Goal: Task Accomplishment & Management: Manage account settings

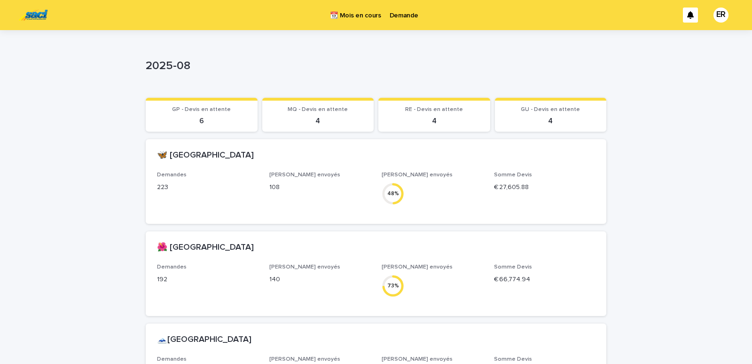
click at [410, 17] on p "Demande" at bounding box center [404, 10] width 29 height 20
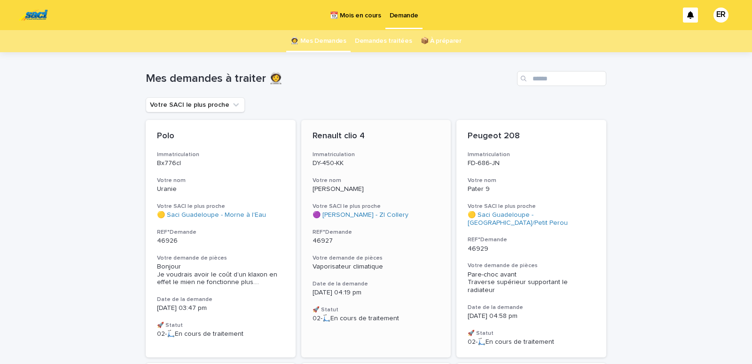
click at [381, 157] on h3 "Immatriculation" at bounding box center [376, 155] width 127 height 8
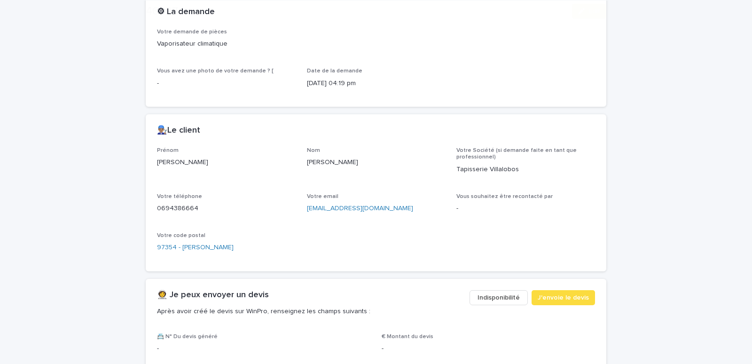
scroll to position [410, 0]
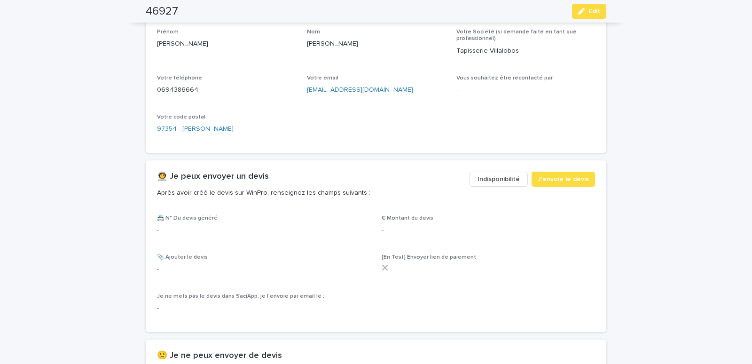
click at [507, 177] on span "Indisponibilité" at bounding box center [499, 178] width 42 height 9
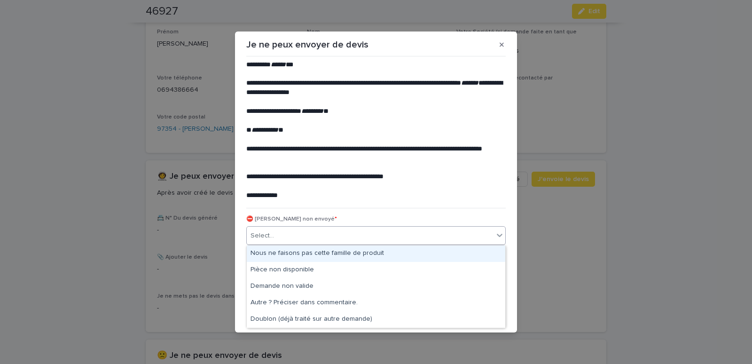
click at [289, 241] on div "Select..." at bounding box center [370, 236] width 247 height 16
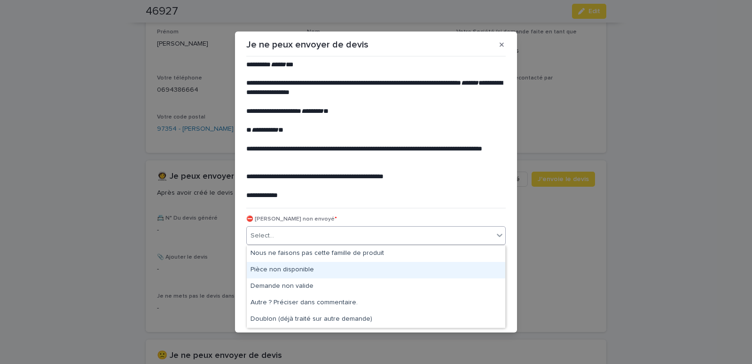
drag, startPoint x: 268, startPoint y: 267, endPoint x: 273, endPoint y: 265, distance: 5.1
click at [267, 267] on div "Pièce non disponible" at bounding box center [376, 270] width 259 height 16
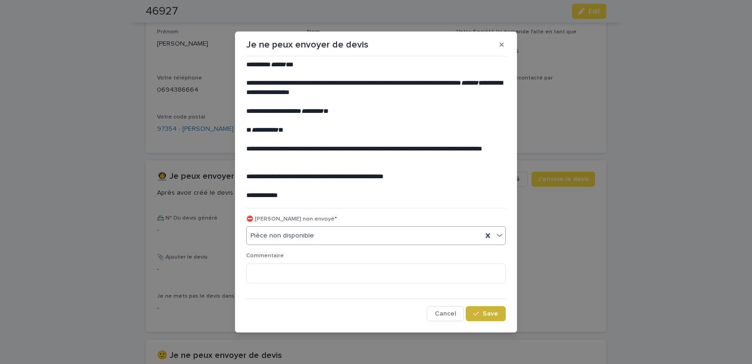
click at [481, 318] on button "Save" at bounding box center [486, 313] width 40 height 15
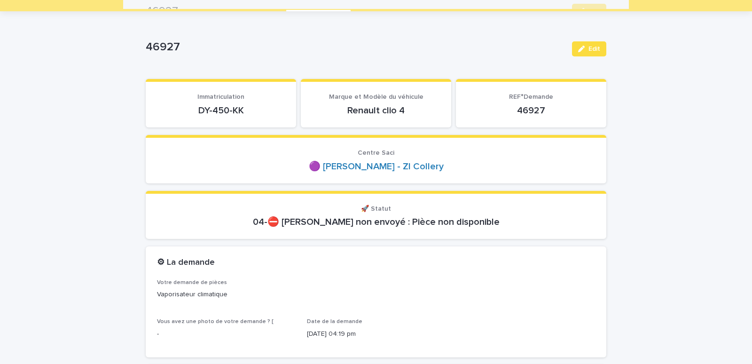
scroll to position [0, 0]
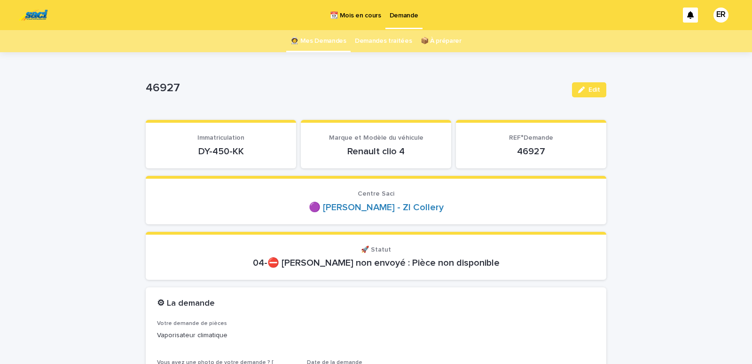
click at [311, 40] on link "👩‍🚀 Mes Demandes" at bounding box center [319, 41] width 56 height 22
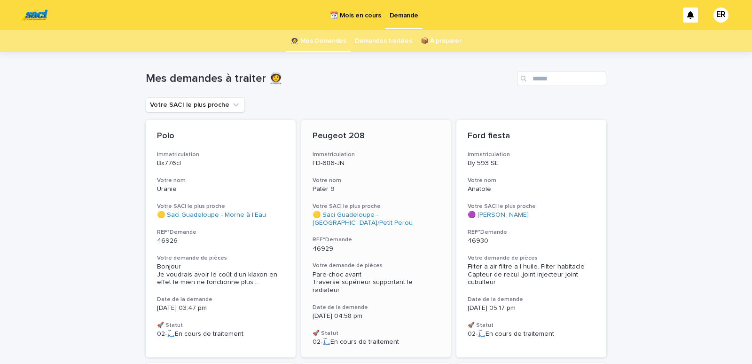
click at [383, 155] on h3 "Immatriculation" at bounding box center [376, 155] width 127 height 8
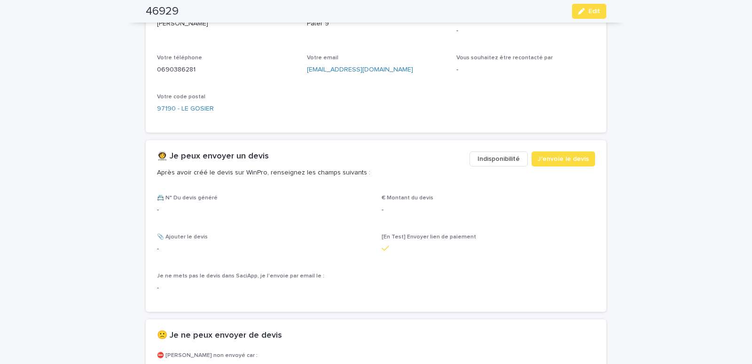
scroll to position [480, 0]
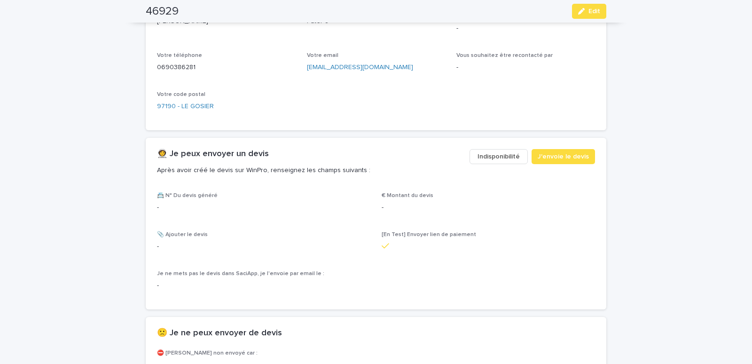
click at [484, 161] on button "Indisponibilité" at bounding box center [499, 156] width 58 height 15
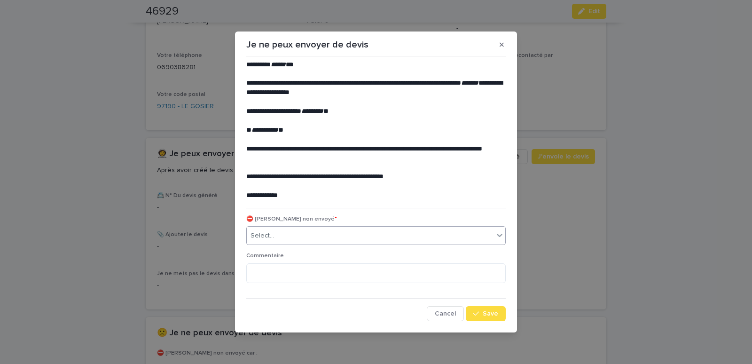
click at [300, 233] on div "Select..." at bounding box center [370, 236] width 247 height 16
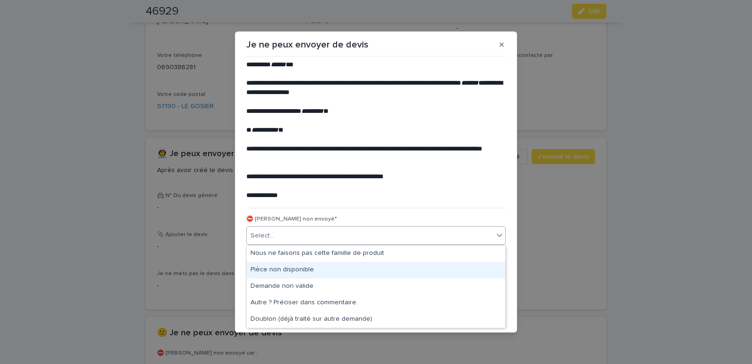
click at [276, 269] on div "Pièce non disponible" at bounding box center [376, 270] width 259 height 16
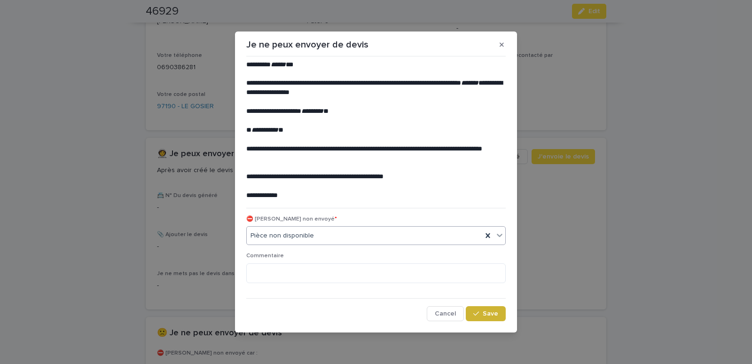
click at [479, 313] on icon "button" at bounding box center [476, 313] width 6 height 7
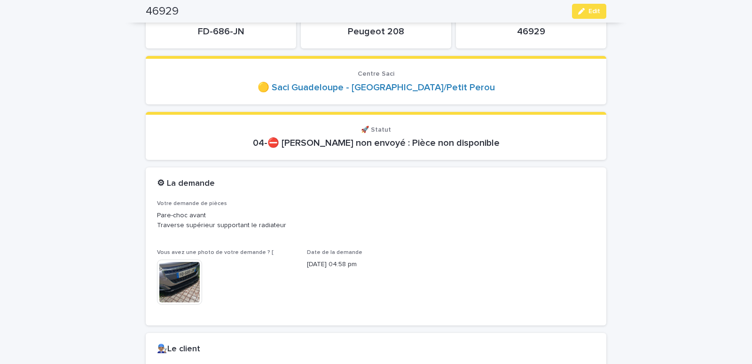
scroll to position [0, 0]
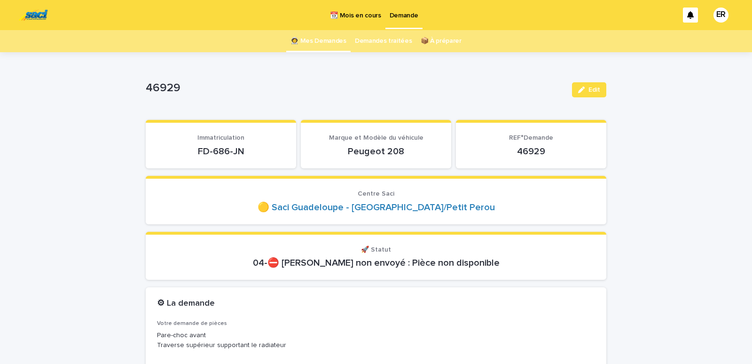
click at [316, 44] on link "👩‍🚀 Mes Demandes" at bounding box center [319, 41] width 56 height 22
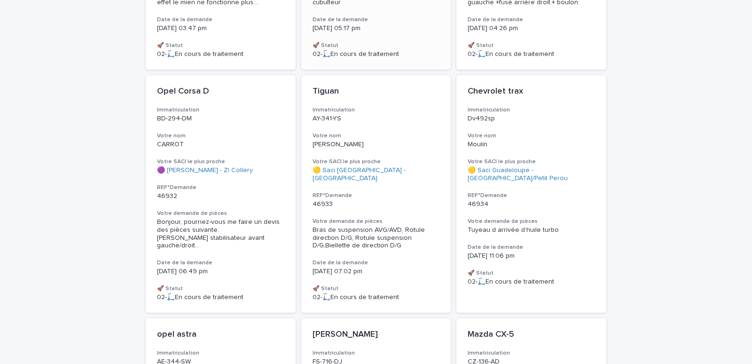
scroll to position [320, 0]
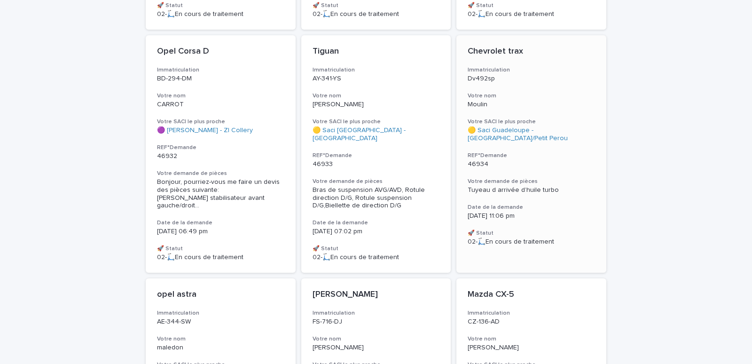
click at [536, 101] on p "Moulin" at bounding box center [531, 105] width 127 height 8
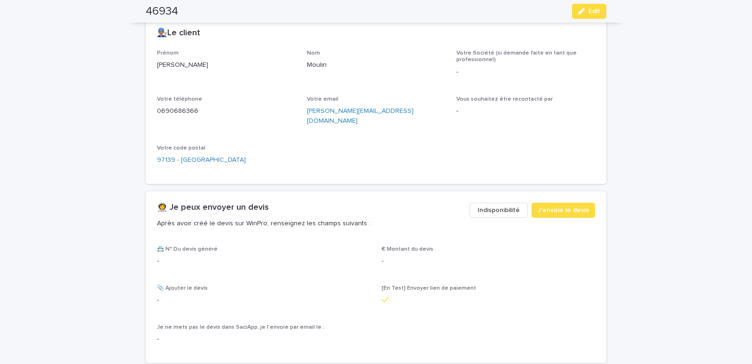
scroll to position [400, 0]
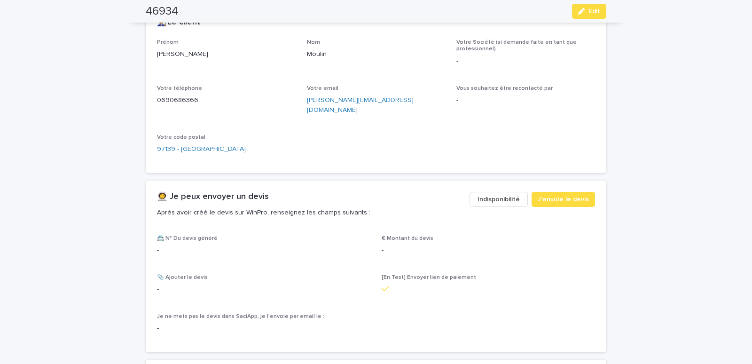
click at [506, 195] on span "Indisponibilité" at bounding box center [499, 199] width 42 height 9
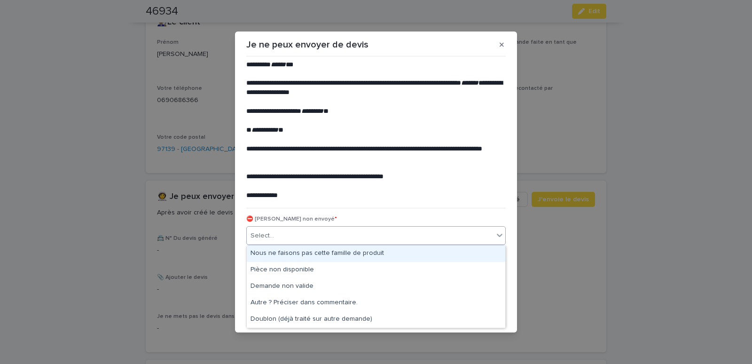
click at [393, 237] on div "Select..." at bounding box center [370, 236] width 247 height 16
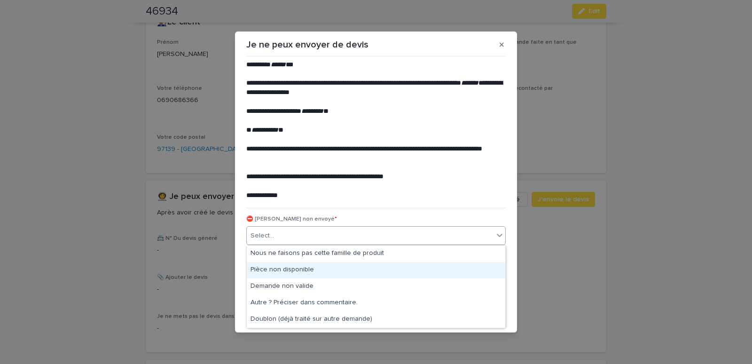
click at [288, 268] on div "Pièce non disponible" at bounding box center [376, 270] width 259 height 16
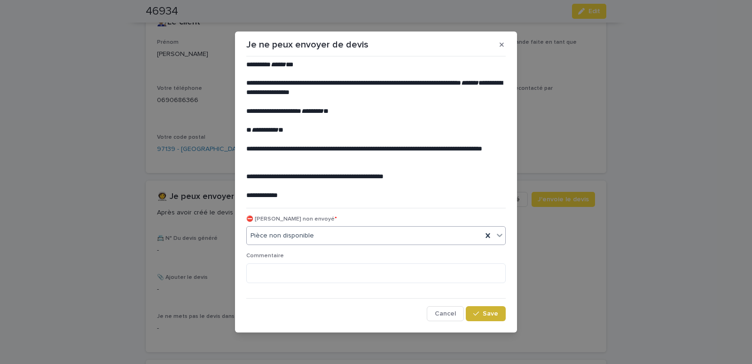
click at [478, 307] on button "Save" at bounding box center [486, 313] width 40 height 15
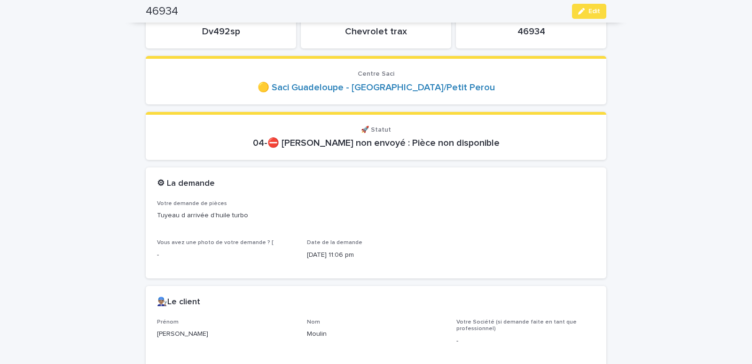
scroll to position [0, 0]
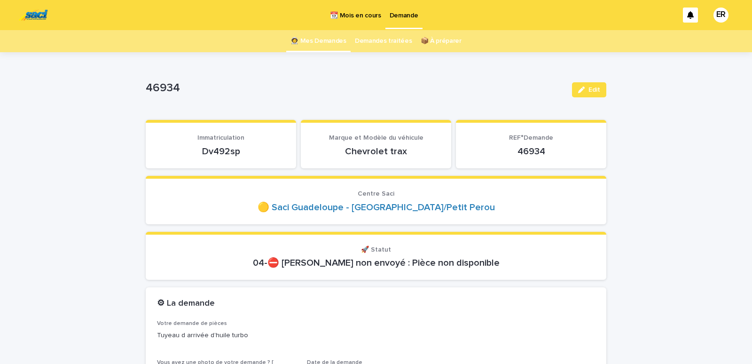
click at [321, 42] on link "👩‍🚀 Mes Demandes" at bounding box center [319, 41] width 56 height 22
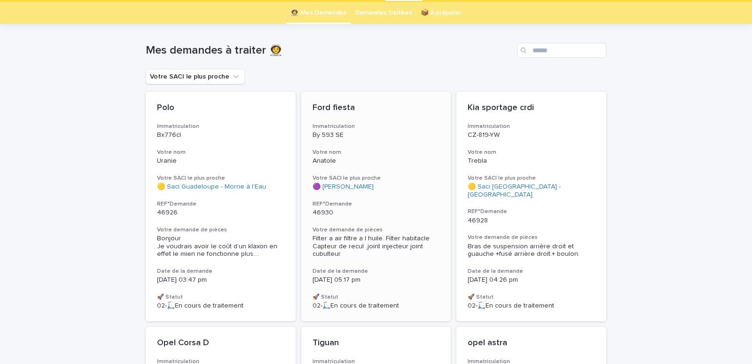
scroll to position [40, 0]
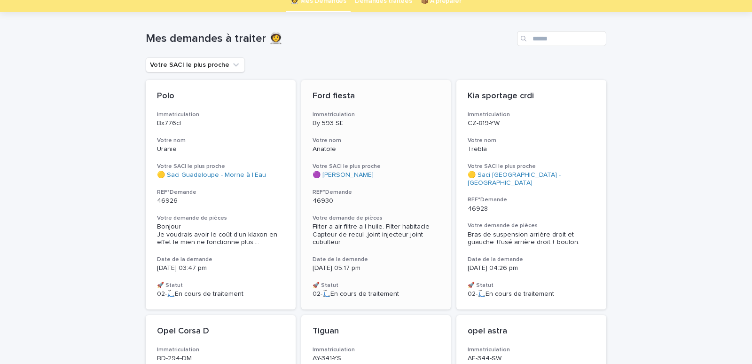
click at [410, 144] on div "Anatole" at bounding box center [376, 148] width 127 height 10
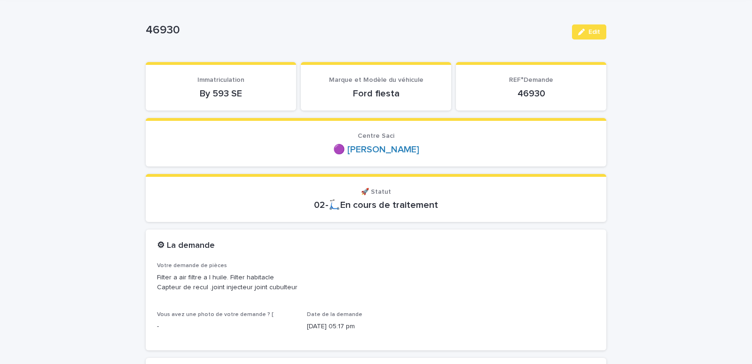
scroll to position [80, 0]
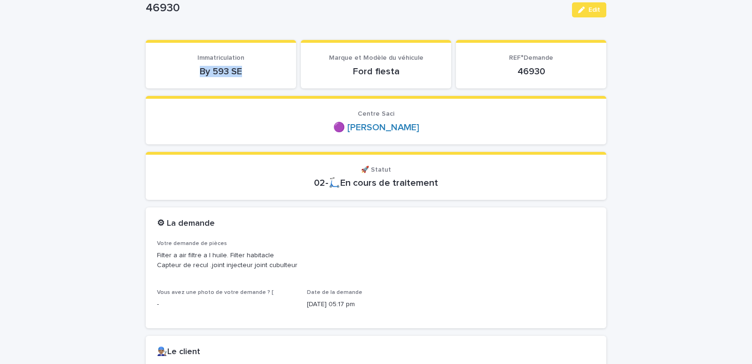
drag, startPoint x: 208, startPoint y: 71, endPoint x: 269, endPoint y: 79, distance: 61.7
click at [269, 77] on div "By 593 SE" at bounding box center [221, 70] width 128 height 13
copy p "By 593 SE"
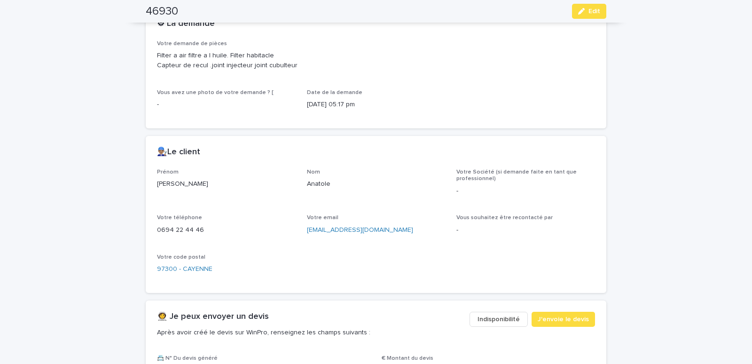
scroll to position [480, 0]
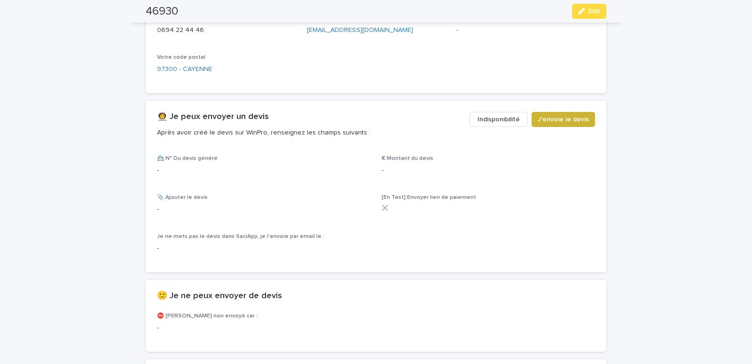
click at [547, 116] on span "J'envoie le devis" at bounding box center [563, 119] width 51 height 9
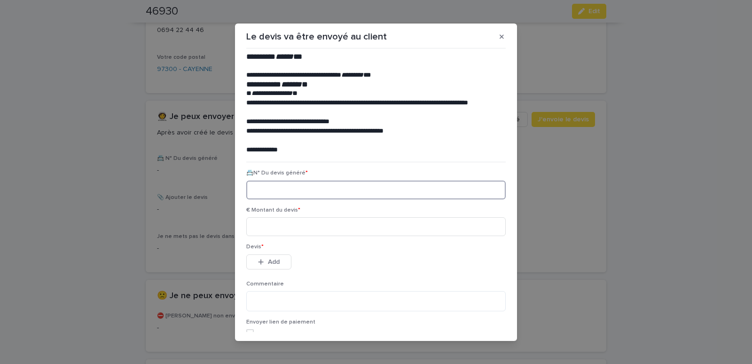
click at [307, 196] on input at bounding box center [376, 190] width 260 height 19
paste input "********"
type input "********"
click at [300, 232] on input at bounding box center [376, 226] width 260 height 19
type input "******"
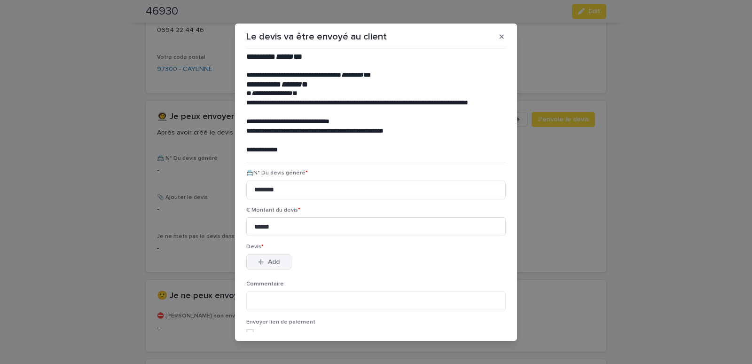
click at [260, 262] on icon "button" at bounding box center [261, 262] width 6 height 7
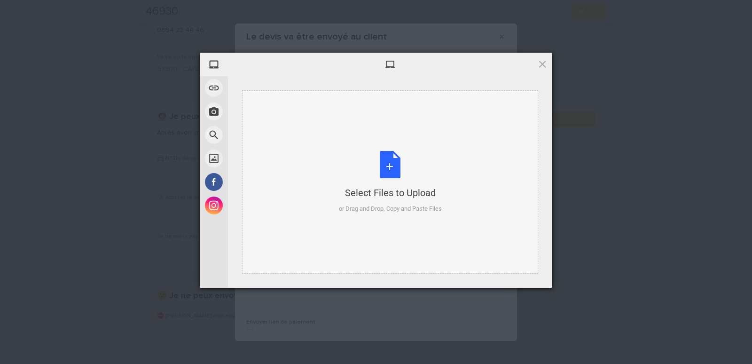
click at [309, 109] on div "Select Files to Upload or Drag and Drop, Copy and Paste Files" at bounding box center [390, 181] width 296 height 183
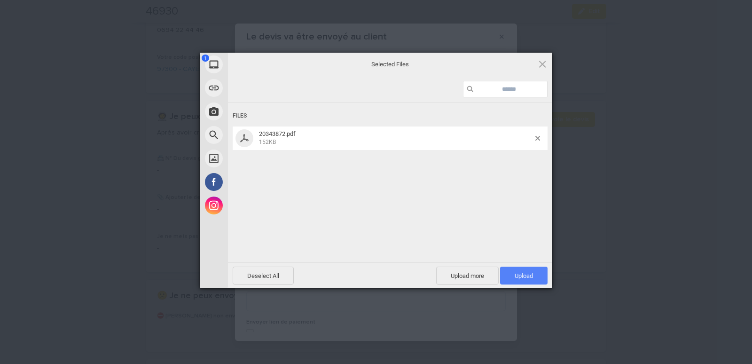
click at [527, 275] on span "Upload 1" at bounding box center [524, 275] width 18 height 7
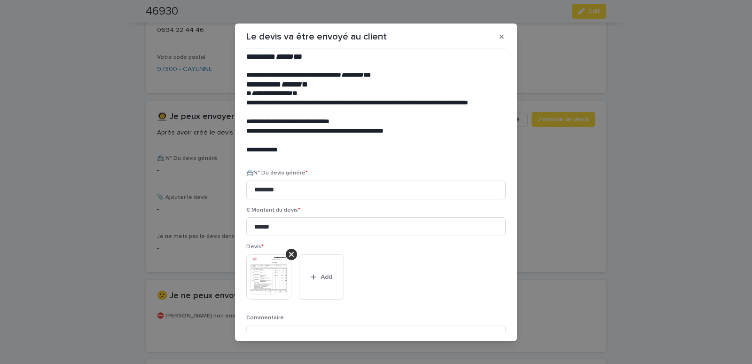
scroll to position [77, 0]
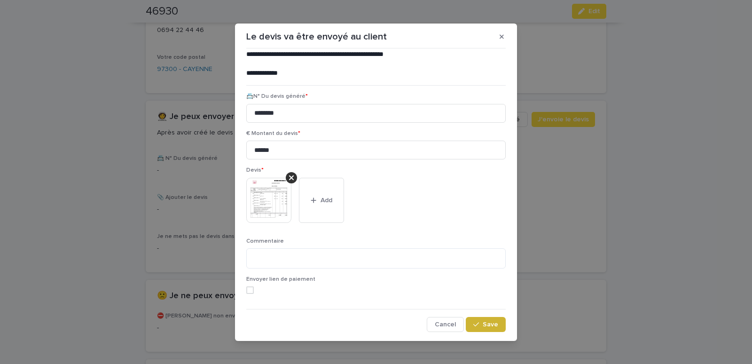
click at [483, 324] on span "Save" at bounding box center [491, 324] width 16 height 7
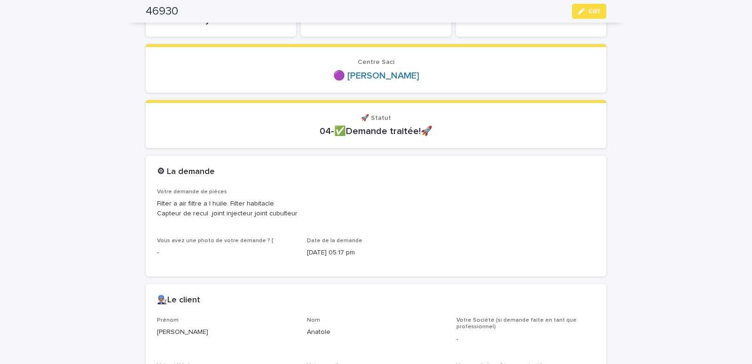
scroll to position [0, 0]
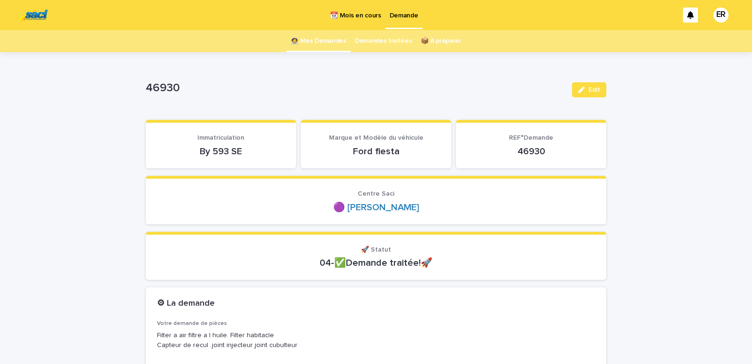
click at [331, 37] on link "👩‍🚀 Mes Demandes" at bounding box center [319, 41] width 56 height 22
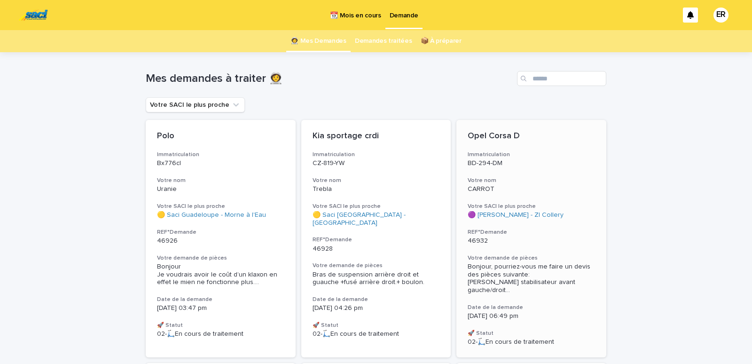
click at [546, 248] on div "Opel Corsa D Immatriculation BD-294-DM Votre nom CARROT Votre SACI le plus proc…" at bounding box center [532, 238] width 150 height 237
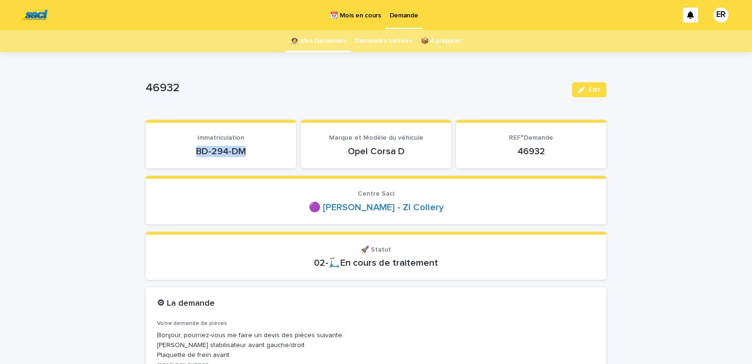
drag, startPoint x: 193, startPoint y: 148, endPoint x: 272, endPoint y: 157, distance: 79.5
click at [272, 157] on p "BD-294-DM" at bounding box center [221, 151] width 128 height 11
copy p "BD-294-DM"
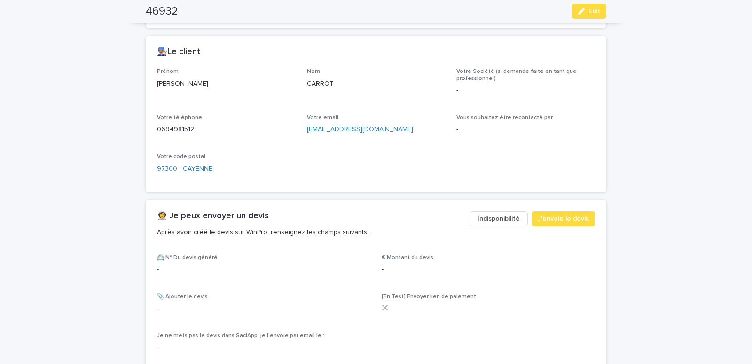
scroll to position [560, 0]
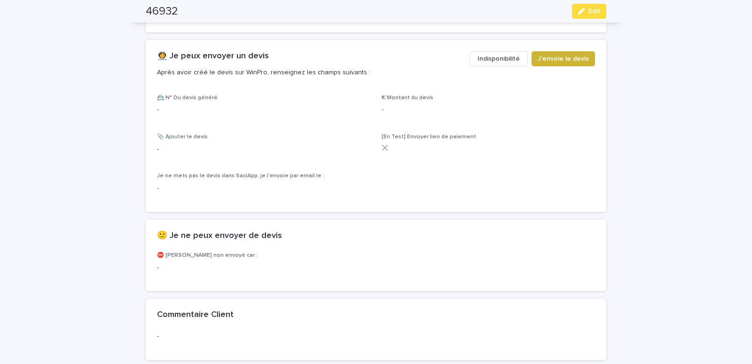
click at [558, 63] on span "J'envoie le devis" at bounding box center [563, 58] width 51 height 9
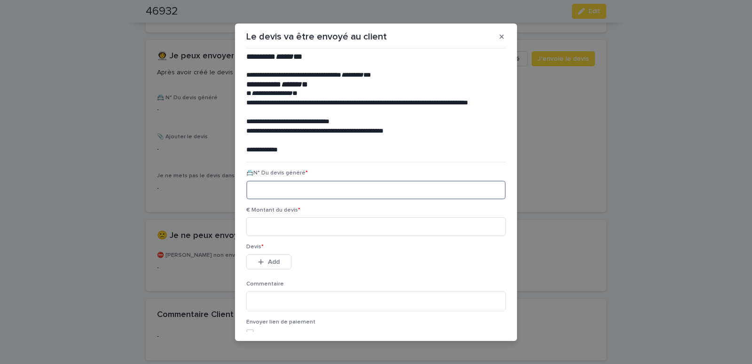
click at [258, 185] on input at bounding box center [376, 190] width 260 height 19
paste input "********"
type input "********"
click at [271, 231] on input at bounding box center [376, 226] width 260 height 19
type input "******"
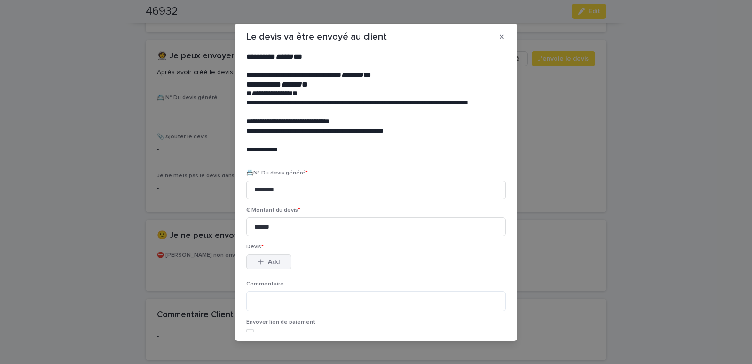
click at [264, 261] on div "button" at bounding box center [262, 262] width 9 height 7
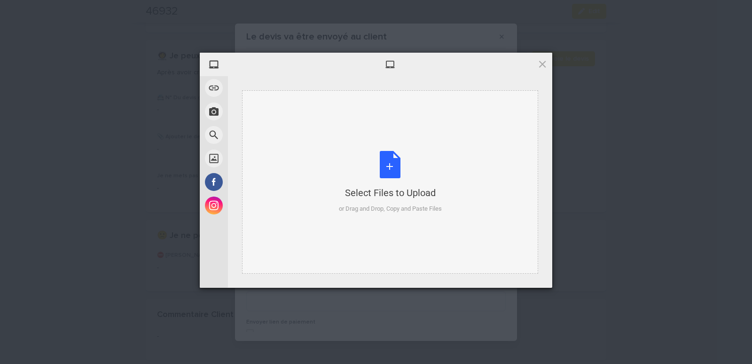
click at [281, 113] on div "Select Files to Upload or Drag and Drop, Copy and Paste Files" at bounding box center [390, 181] width 296 height 183
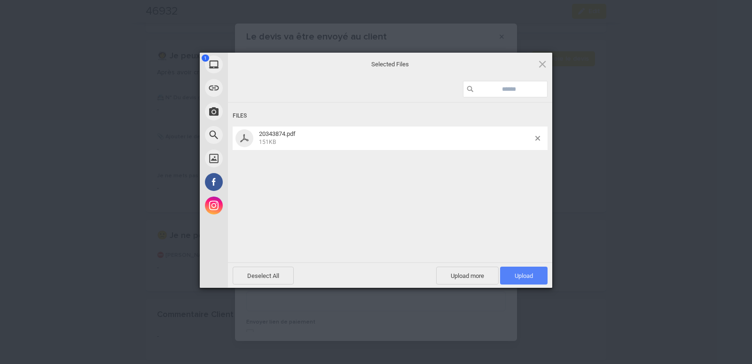
click at [527, 276] on span "Upload 1" at bounding box center [524, 275] width 18 height 7
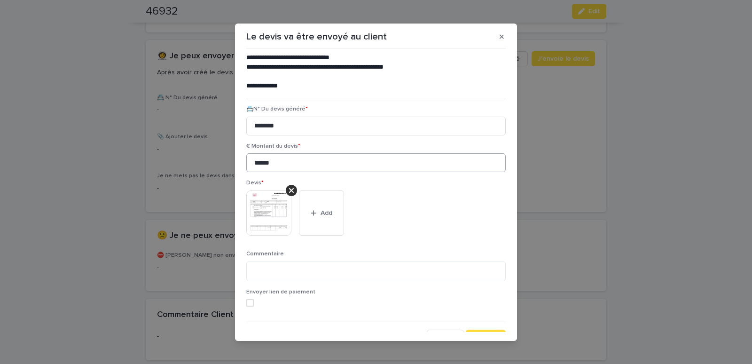
scroll to position [77, 0]
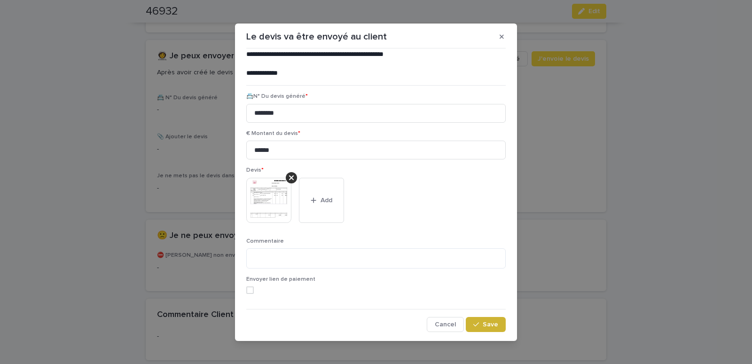
click at [483, 327] on span "Save" at bounding box center [491, 324] width 16 height 7
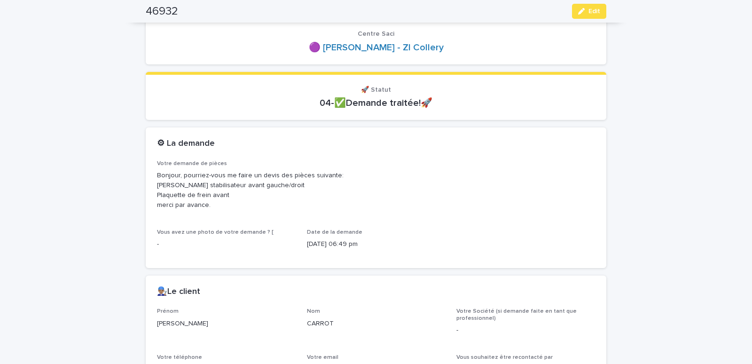
scroll to position [0, 0]
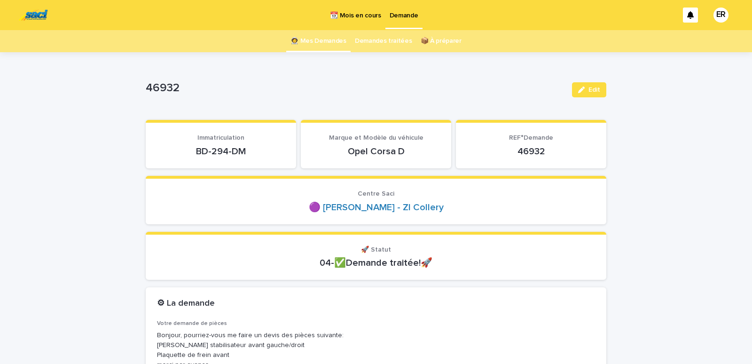
click at [323, 39] on link "👩‍🚀 Mes Demandes" at bounding box center [319, 41] width 56 height 22
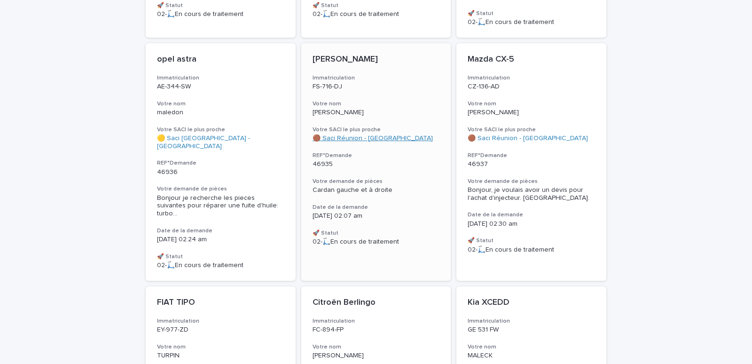
scroll to position [520, 0]
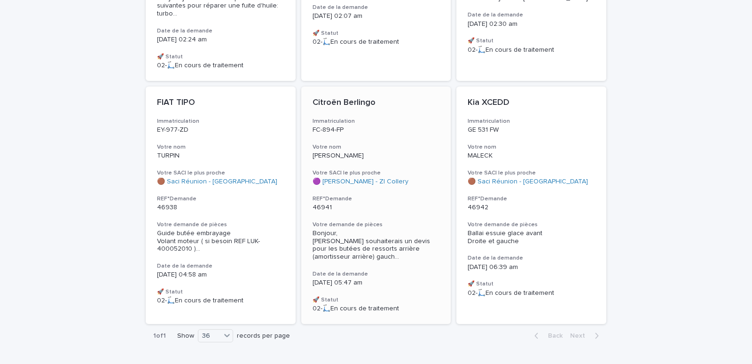
click at [368, 152] on p "[PERSON_NAME]" at bounding box center [376, 156] width 127 height 8
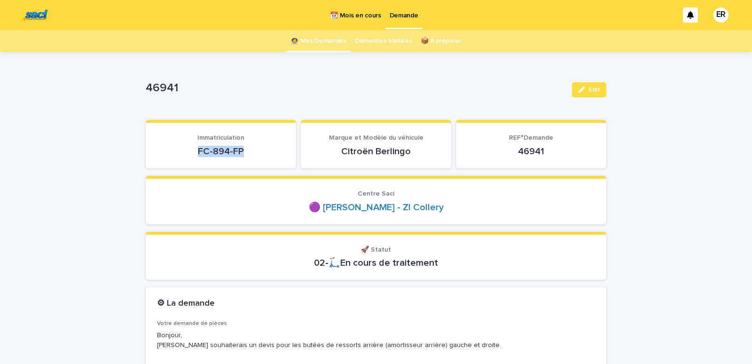
drag, startPoint x: 189, startPoint y: 148, endPoint x: 252, endPoint y: 152, distance: 63.7
click at [254, 155] on p "FC-894-FP" at bounding box center [221, 151] width 128 height 11
copy p "FC-894-FP"
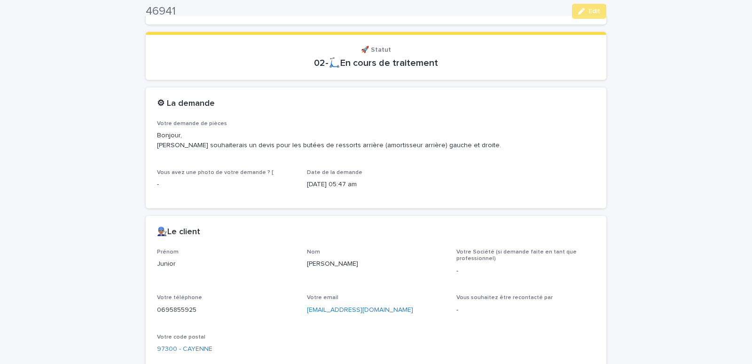
scroll to position [400, 0]
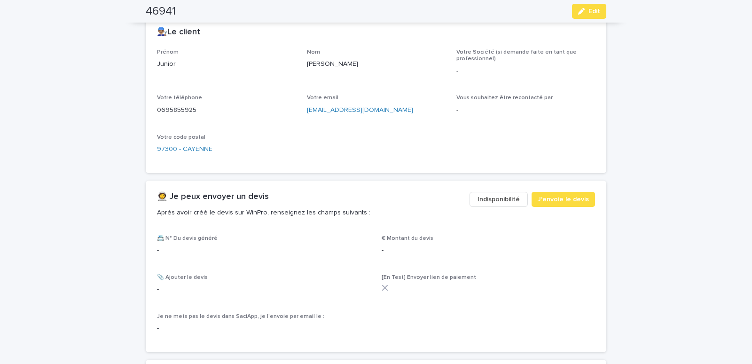
click at [503, 197] on span "Indisponibilité" at bounding box center [499, 199] width 42 height 9
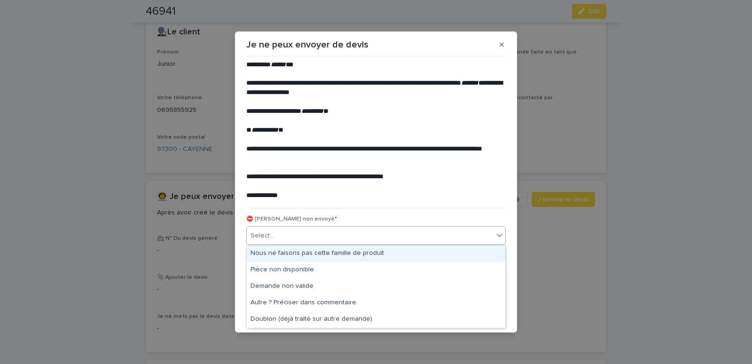
click at [285, 241] on div "Select..." at bounding box center [370, 236] width 247 height 16
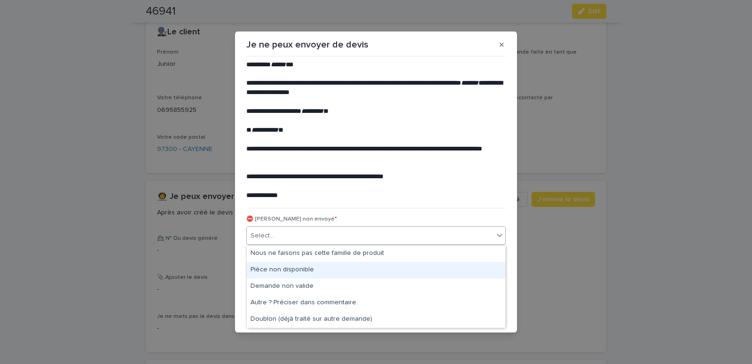
click at [278, 266] on div "Pièce non disponible" at bounding box center [376, 270] width 259 height 16
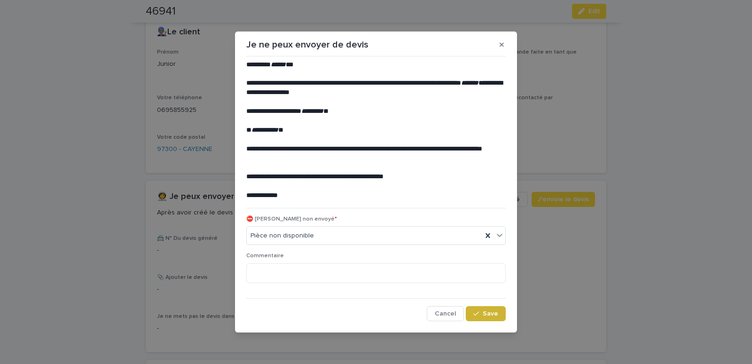
click at [484, 310] on button "Save" at bounding box center [486, 313] width 40 height 15
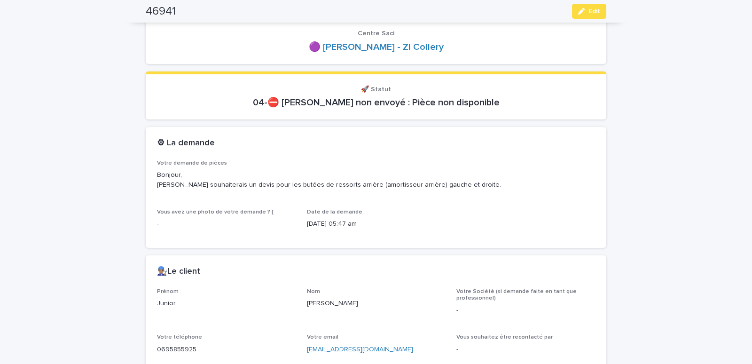
scroll to position [0, 0]
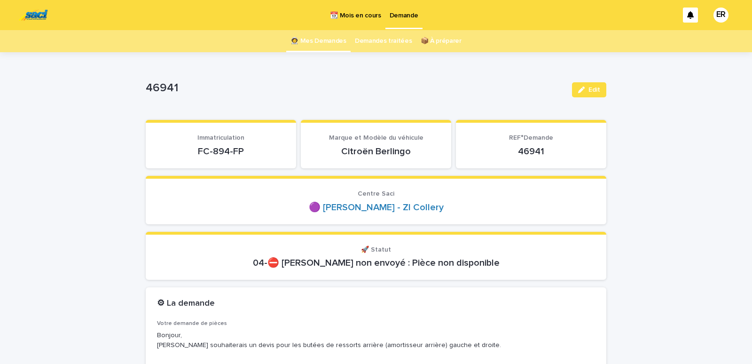
click at [327, 42] on link "👩‍🚀 Mes Demandes" at bounding box center [319, 41] width 56 height 22
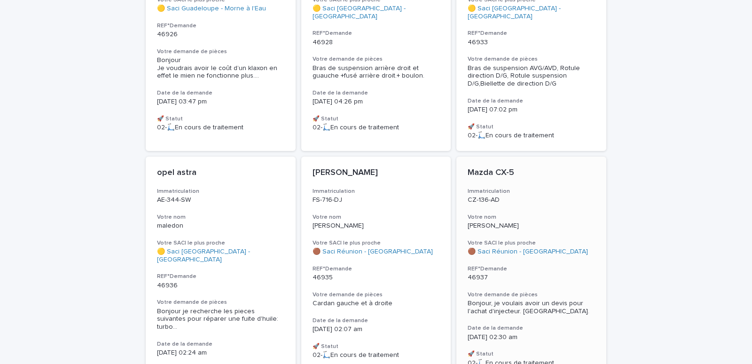
scroll to position [87, 0]
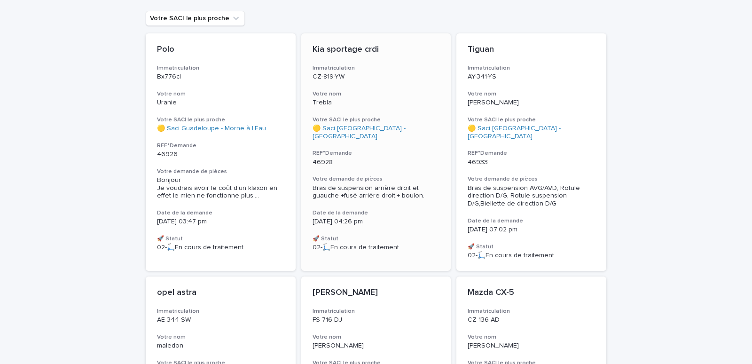
click at [379, 88] on div "Kia sportage crdi Immatriculation CZ-819-YW Votre nom Trebla Votre SACI le plus…" at bounding box center [376, 147] width 150 height 229
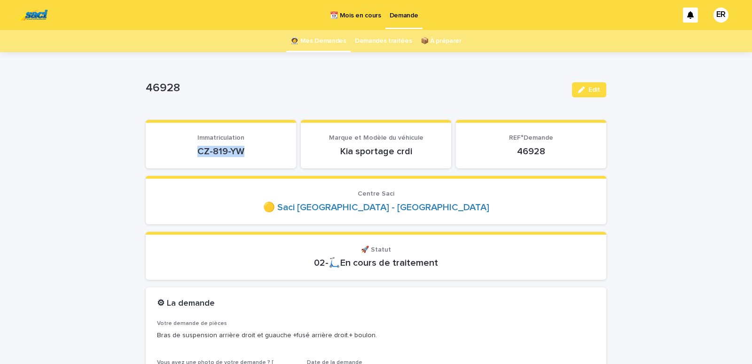
drag, startPoint x: 177, startPoint y: 155, endPoint x: 244, endPoint y: 150, distance: 67.4
click at [244, 150] on p "CZ-819-YW" at bounding box center [221, 151] width 128 height 11
copy p "CZ-819-YW"
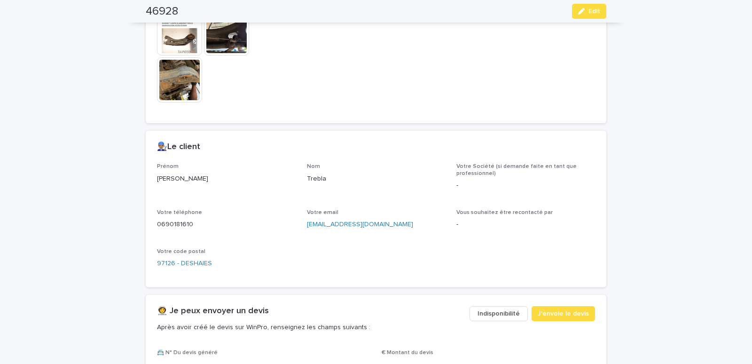
scroll to position [520, 0]
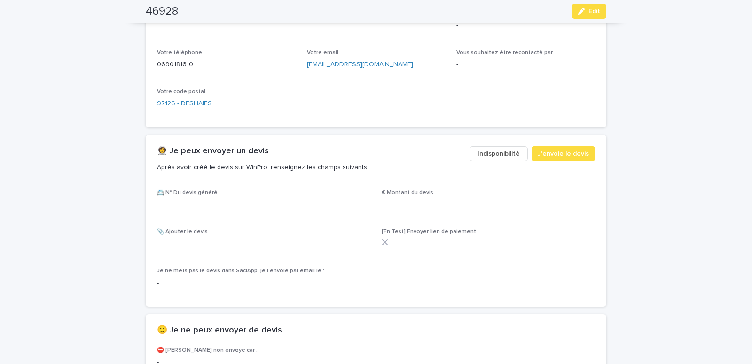
click at [500, 154] on span "Indisponibilité" at bounding box center [499, 153] width 42 height 9
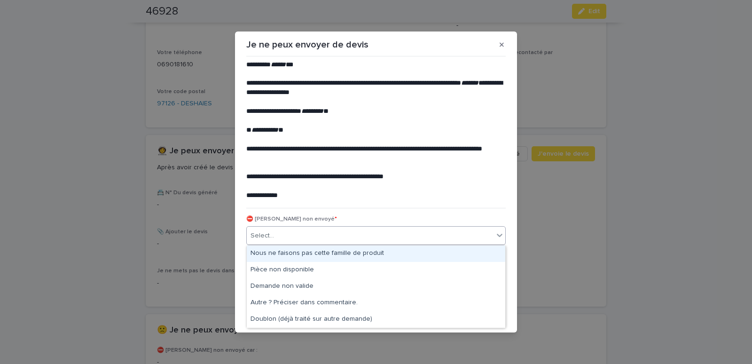
click at [273, 244] on div "Select..." at bounding box center [376, 235] width 260 height 19
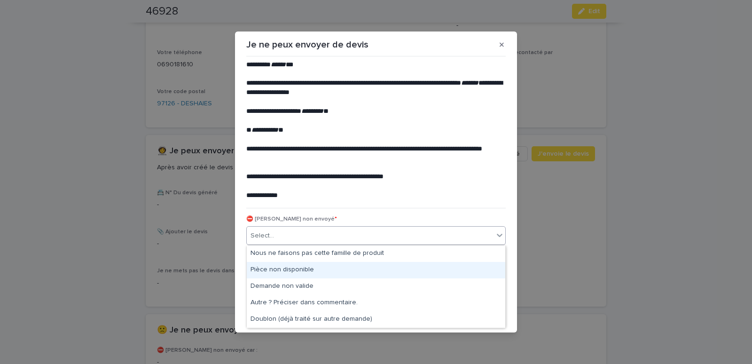
click at [269, 271] on div "Pièce non disponible" at bounding box center [376, 270] width 259 height 16
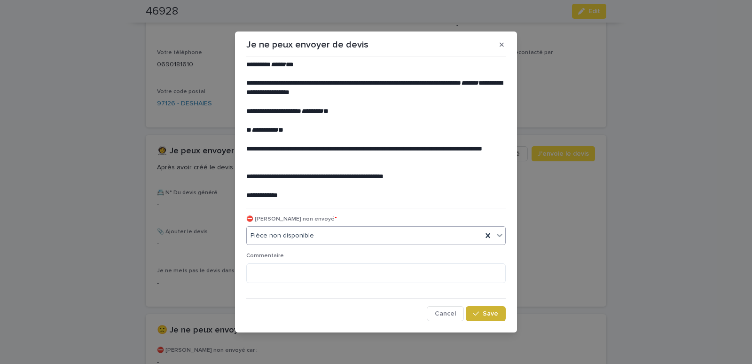
click at [479, 314] on icon "button" at bounding box center [476, 314] width 6 height 4
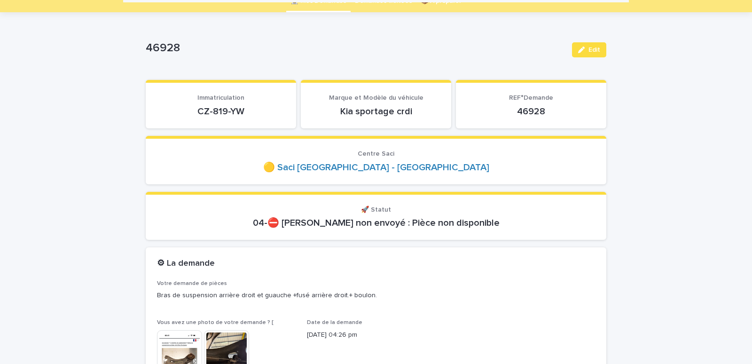
scroll to position [0, 0]
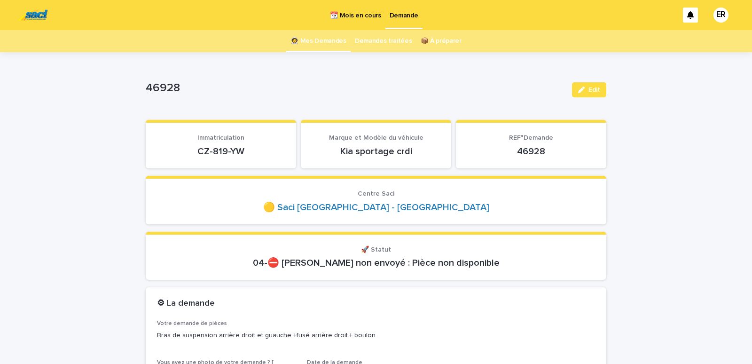
click at [324, 38] on link "👩‍🚀 Mes Demandes" at bounding box center [319, 41] width 56 height 22
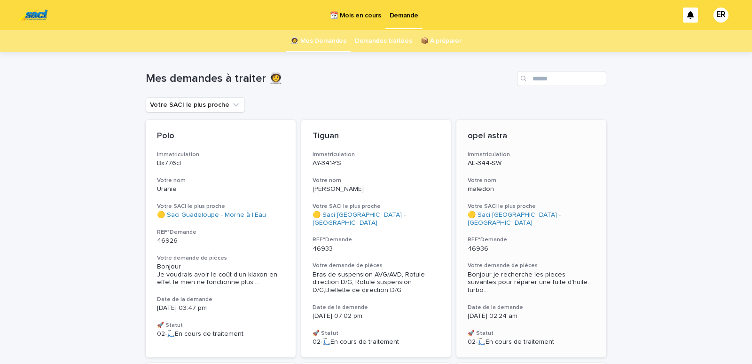
click at [551, 182] on h3 "Votre nom" at bounding box center [531, 181] width 127 height 8
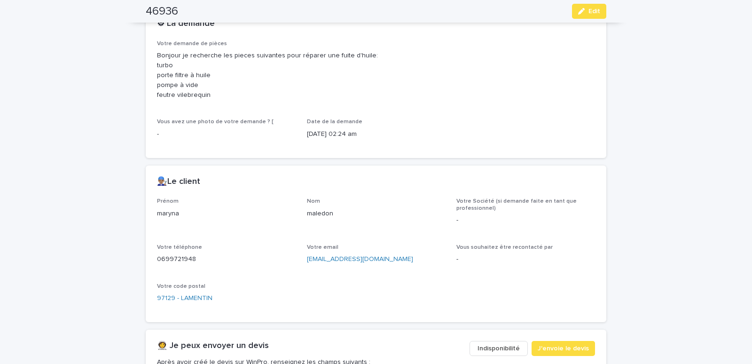
scroll to position [440, 0]
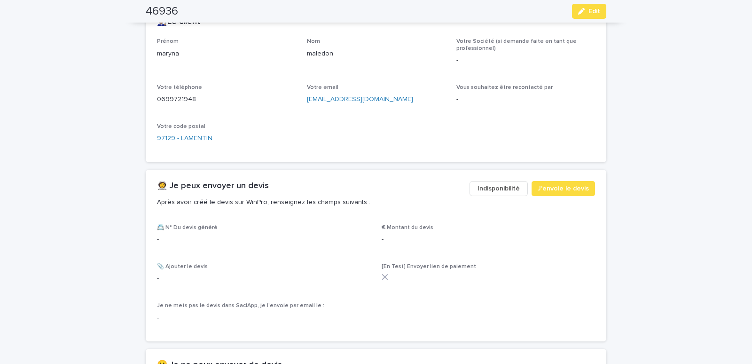
click at [495, 191] on span "Indisponibilité" at bounding box center [499, 188] width 42 height 9
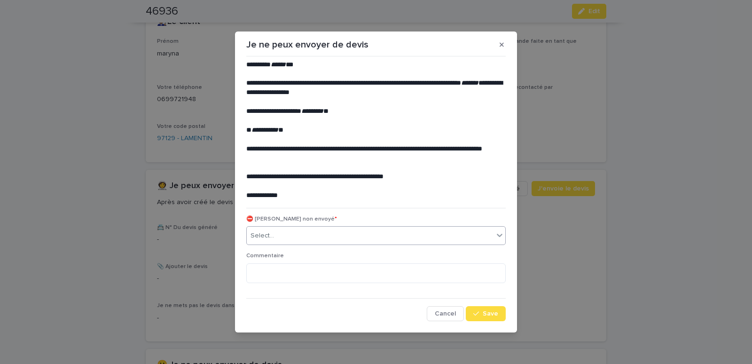
click at [352, 234] on div "Select..." at bounding box center [370, 236] width 247 height 16
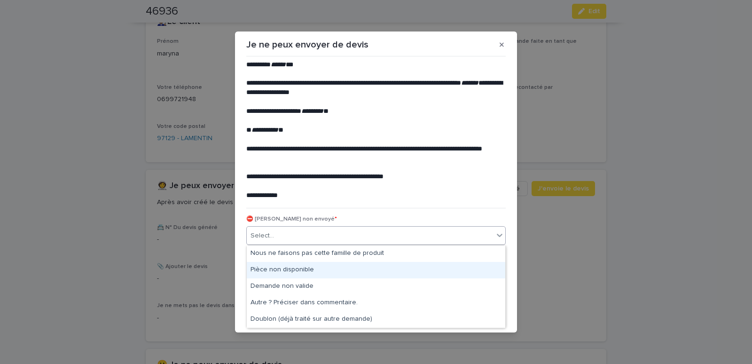
click at [279, 267] on div "Pièce non disponible" at bounding box center [376, 270] width 259 height 16
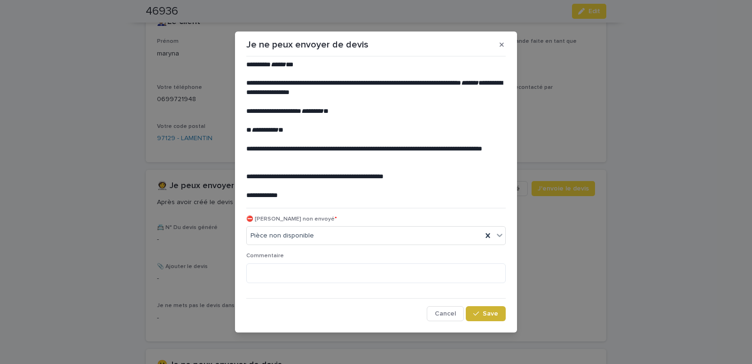
click at [491, 313] on span "Save" at bounding box center [491, 313] width 16 height 7
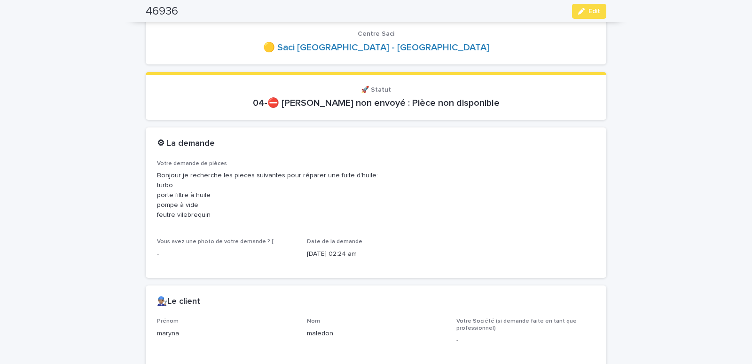
scroll to position [0, 0]
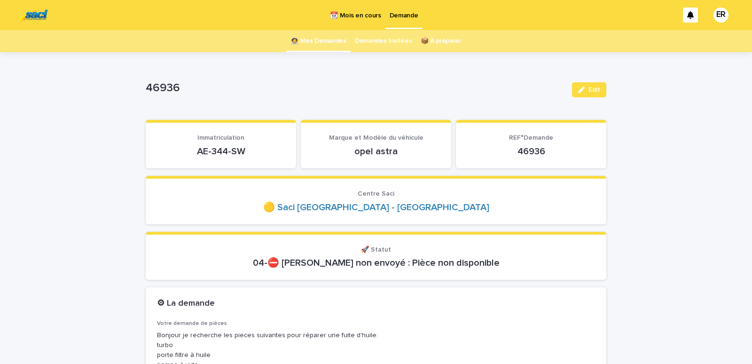
click at [333, 42] on link "👩‍🚀 Mes Demandes" at bounding box center [319, 41] width 56 height 22
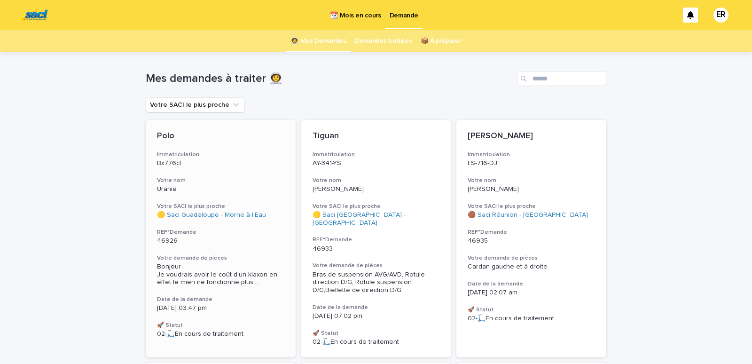
click at [180, 193] on p "Uranie" at bounding box center [220, 189] width 127 height 8
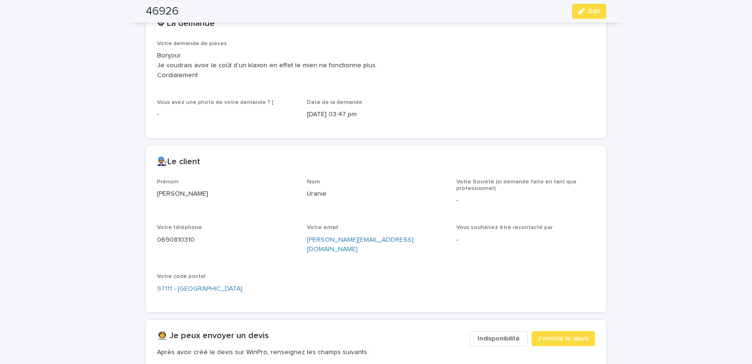
scroll to position [400, 0]
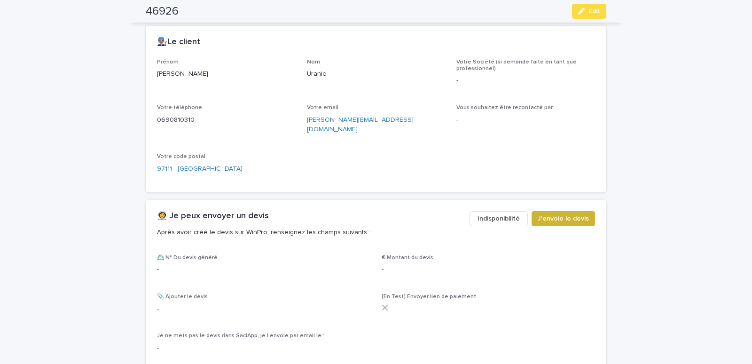
click at [570, 214] on span "J'envoie le devis" at bounding box center [563, 218] width 51 height 9
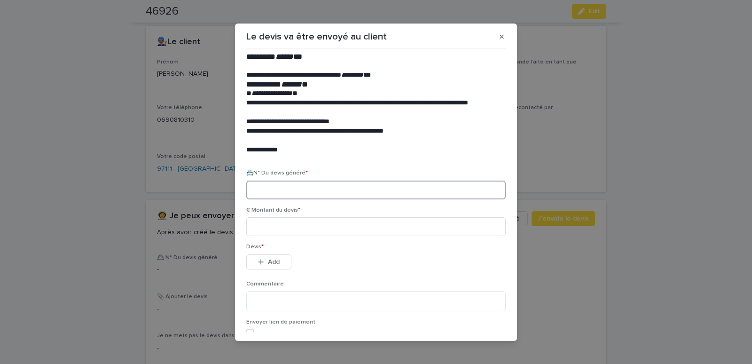
click at [292, 192] on input at bounding box center [376, 190] width 260 height 19
paste input "********"
type input "********"
click at [305, 222] on input at bounding box center [376, 226] width 260 height 19
type input "*****"
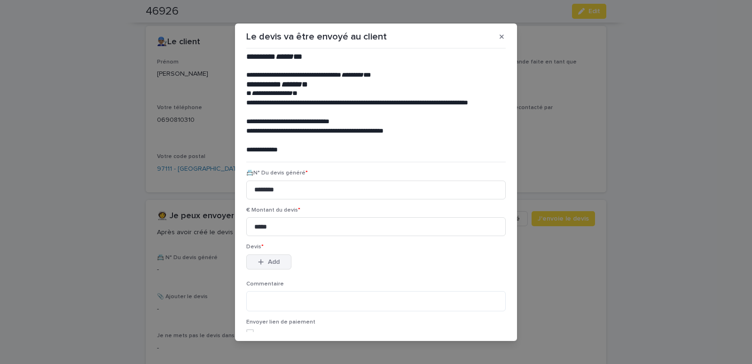
click at [258, 262] on icon "button" at bounding box center [261, 262] width 6 height 7
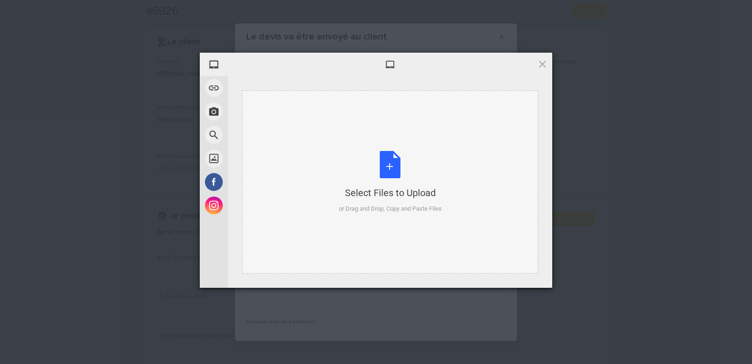
click at [288, 120] on div "Select Files to Upload or Drag and Drop, Copy and Paste Files" at bounding box center [390, 181] width 296 height 183
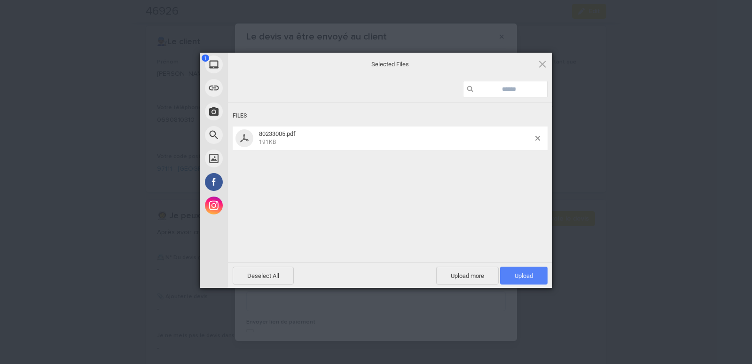
click at [532, 276] on span "Upload 1" at bounding box center [524, 275] width 18 height 7
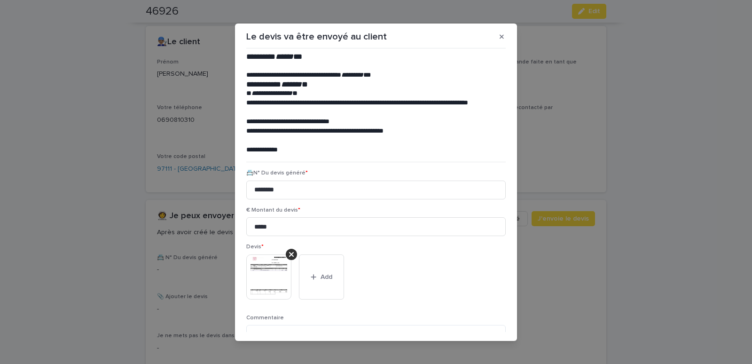
scroll to position [77, 0]
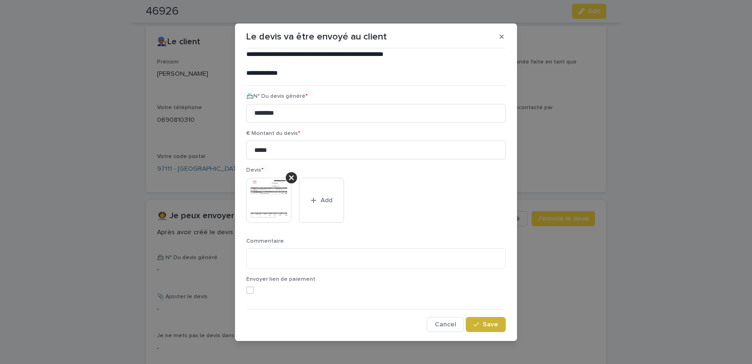
click at [474, 328] on div "button" at bounding box center [477, 324] width 9 height 7
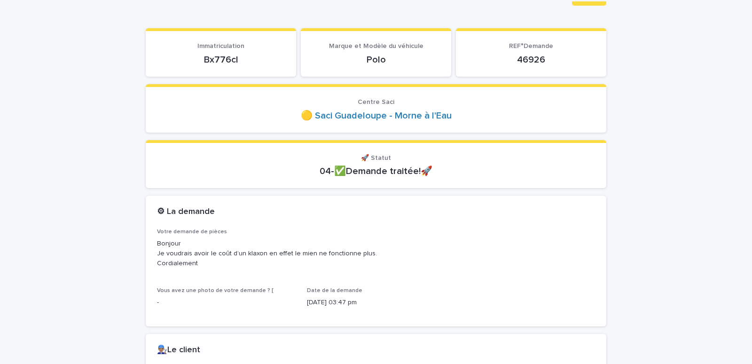
scroll to position [0, 0]
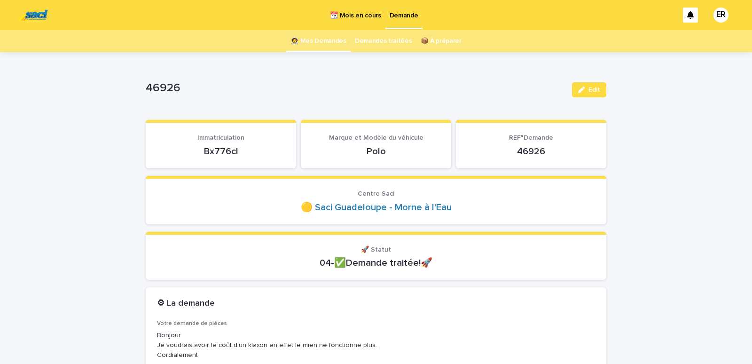
click at [334, 41] on link "👩‍🚀 Mes Demandes" at bounding box center [319, 41] width 56 height 22
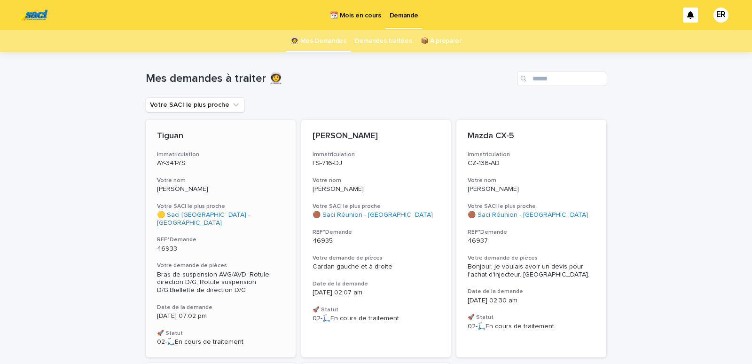
click at [197, 166] on p "AY-341-YS" at bounding box center [220, 163] width 127 height 8
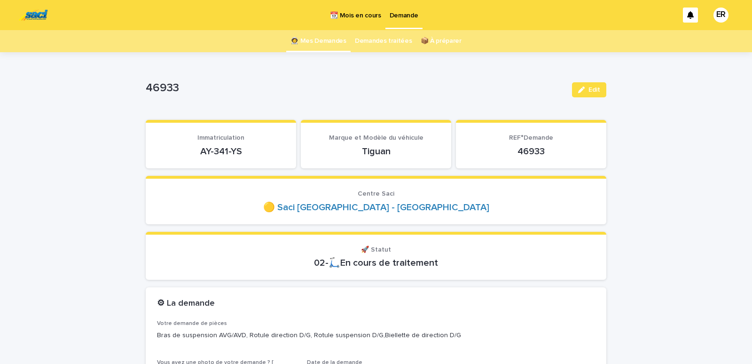
drag, startPoint x: 193, startPoint y: 153, endPoint x: 249, endPoint y: 152, distance: 56.0
click at [249, 153] on p "AY-341-YS" at bounding box center [221, 151] width 128 height 11
drag, startPoint x: 194, startPoint y: 151, endPoint x: 245, endPoint y: 153, distance: 51.3
click at [245, 153] on p "AY-341-YS" at bounding box center [221, 151] width 128 height 11
copy p "AY-341-YS"
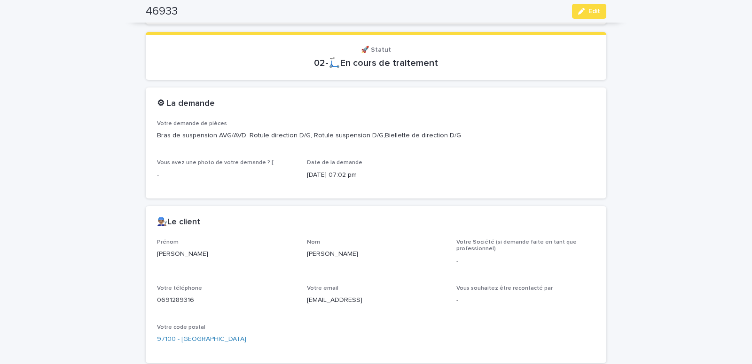
scroll to position [320, 0]
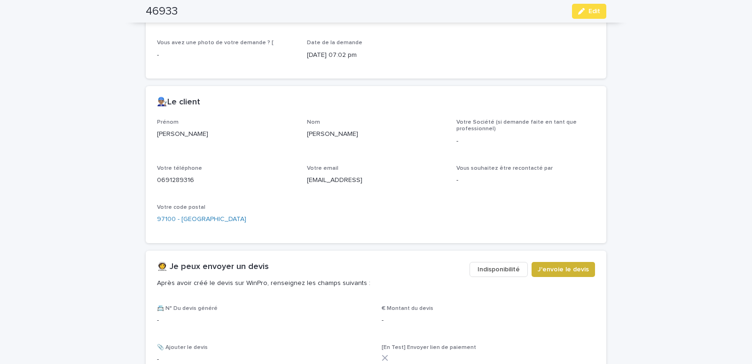
click at [564, 272] on span "J'envoie le devis" at bounding box center [563, 269] width 51 height 9
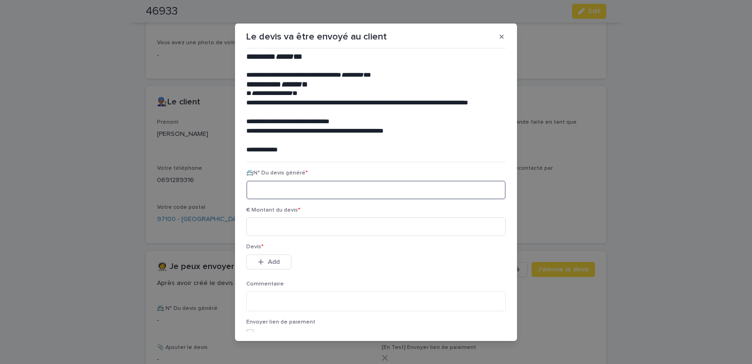
click at [273, 189] on input at bounding box center [376, 190] width 260 height 19
paste input "********"
type input "********"
click at [269, 230] on input at bounding box center [376, 226] width 260 height 19
type input "******"
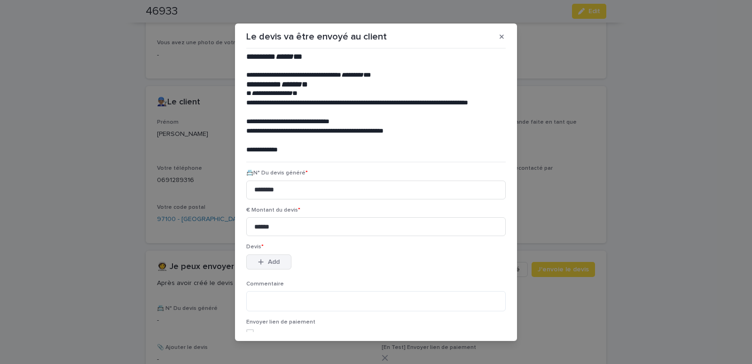
click at [268, 259] on span "Add" at bounding box center [274, 262] width 12 height 7
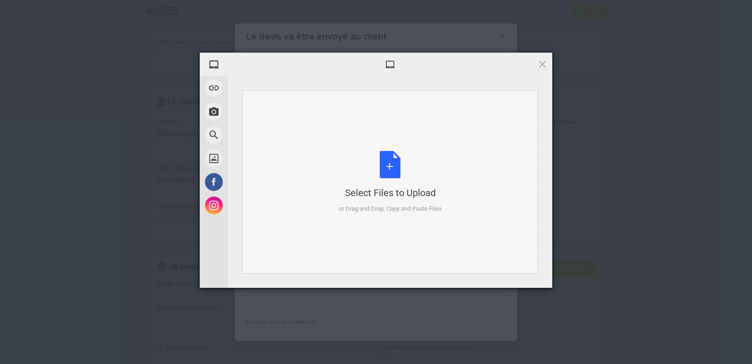
click at [284, 105] on div "Select Files to Upload or Drag and Drop, Copy and Paste Files" at bounding box center [390, 181] width 296 height 183
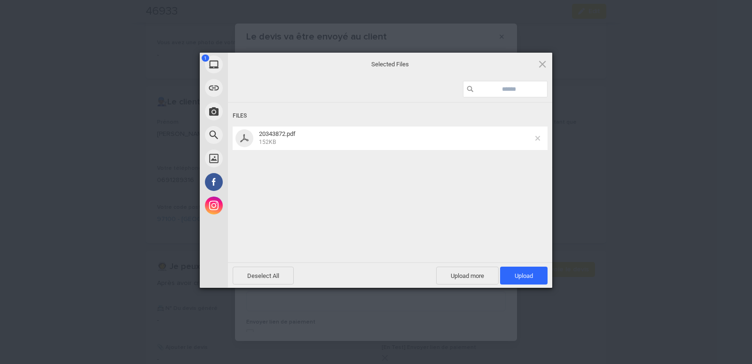
click at [538, 138] on span at bounding box center [538, 138] width 5 height 5
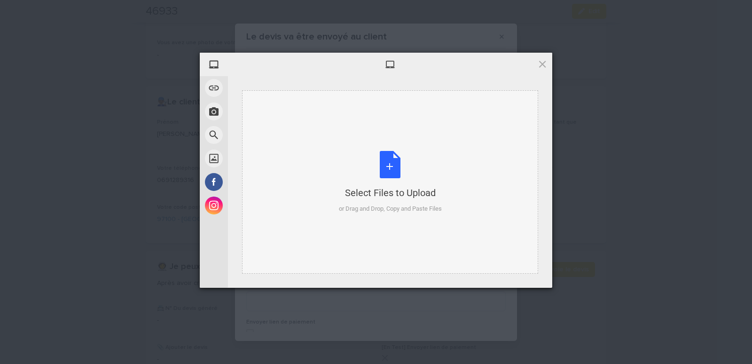
click at [313, 107] on div "Select Files to Upload or Drag and Drop, Copy and Paste Files" at bounding box center [390, 181] width 296 height 183
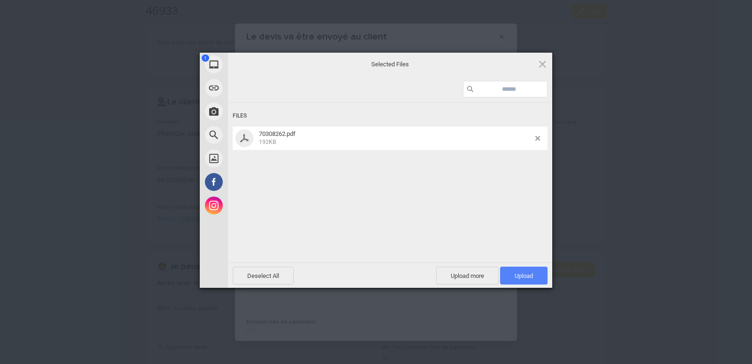
click at [516, 273] on span "Upload 1" at bounding box center [524, 275] width 18 height 7
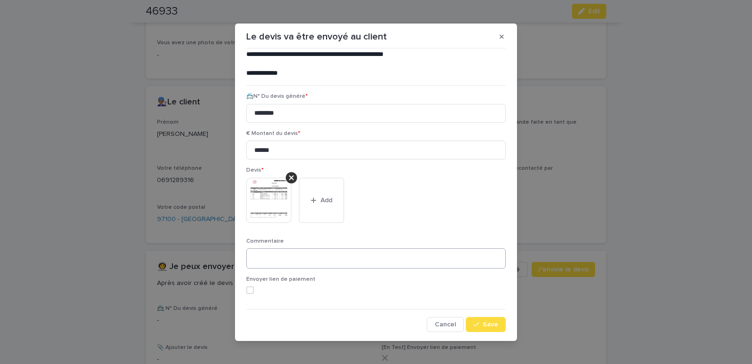
scroll to position [5, 0]
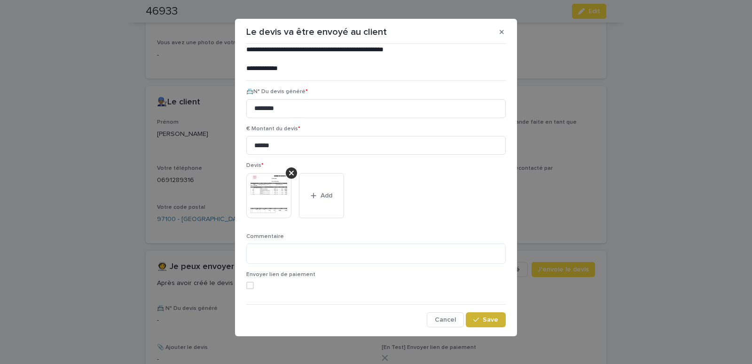
click at [469, 313] on div "**********" at bounding box center [376, 186] width 264 height 282
click at [470, 316] on button "Save" at bounding box center [486, 319] width 40 height 15
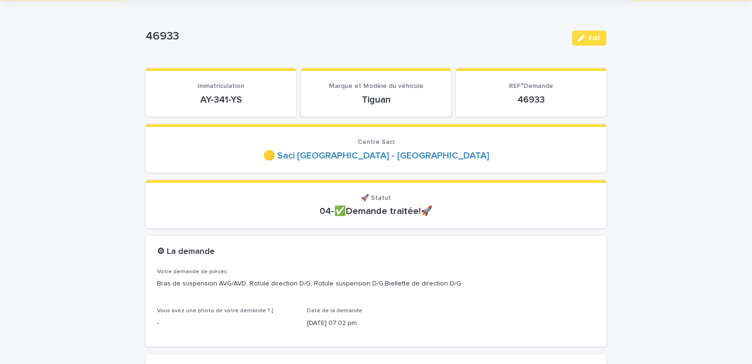
scroll to position [0, 0]
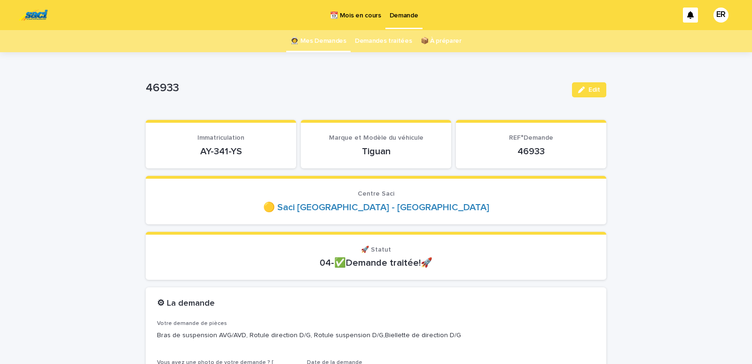
click at [311, 41] on link "👩‍🚀 Mes Demandes" at bounding box center [319, 41] width 56 height 22
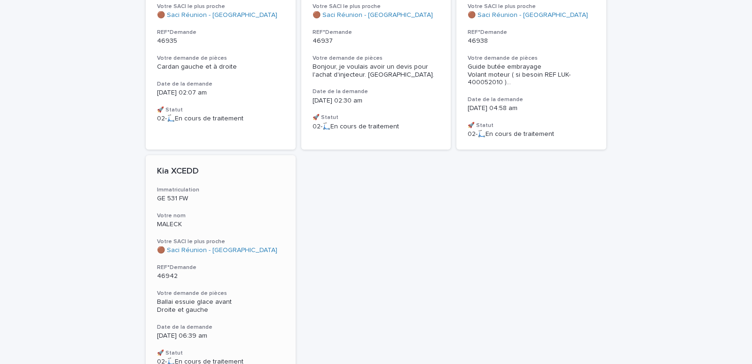
scroll to position [80, 0]
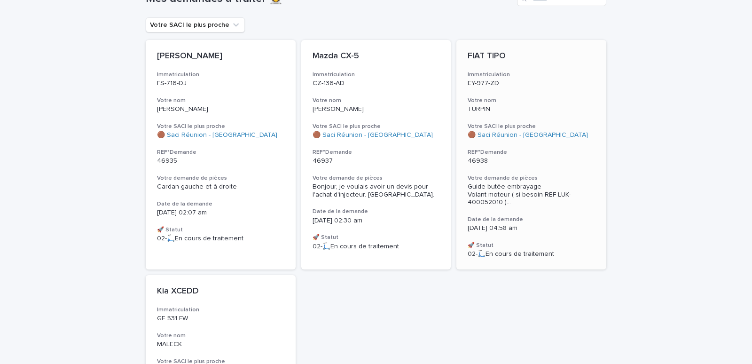
click at [510, 98] on h3 "Votre nom" at bounding box center [531, 101] width 127 height 8
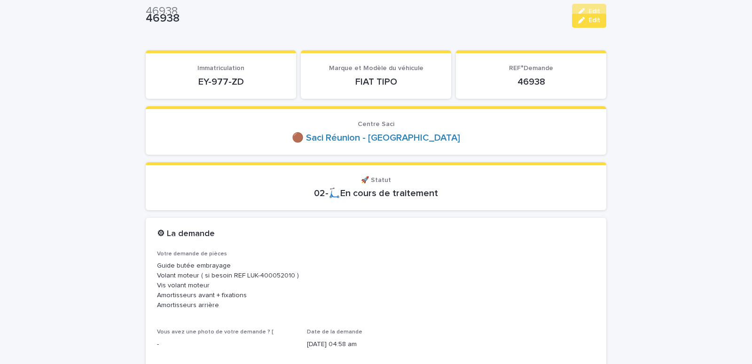
scroll to position [40, 0]
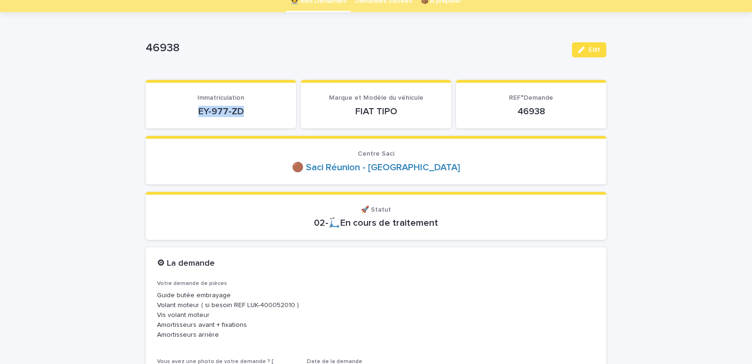
drag, startPoint x: 192, startPoint y: 111, endPoint x: 273, endPoint y: 110, distance: 80.9
click at [273, 110] on p "EY-977-ZD" at bounding box center [221, 111] width 128 height 11
copy p "EY-977-ZD"
drag, startPoint x: 254, startPoint y: 305, endPoint x: 286, endPoint y: 306, distance: 31.5
click at [286, 306] on p "Guide butée embrayage Volant moteur ( si besoin REF LUK-400052010 ) Vis volant …" at bounding box center [376, 315] width 438 height 49
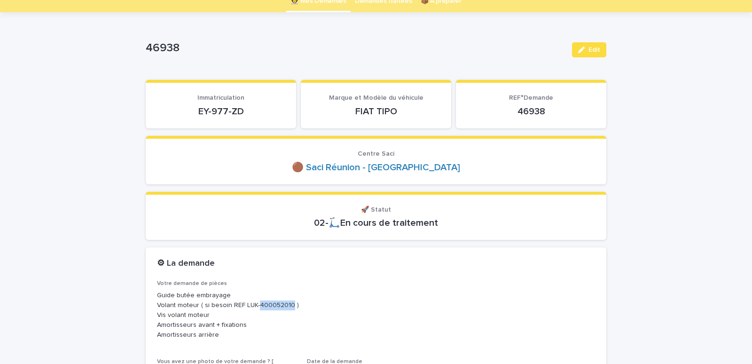
copy p "400052010"
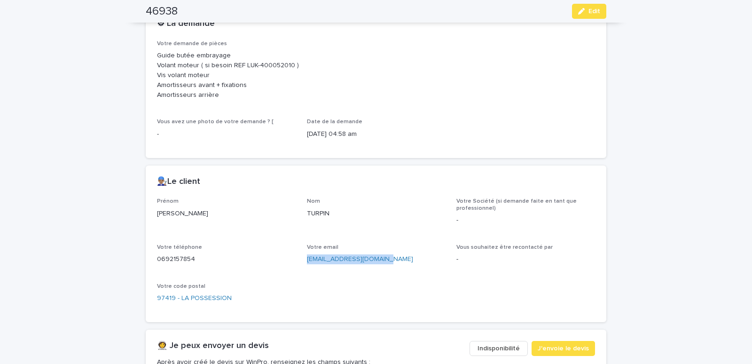
drag, startPoint x: 305, startPoint y: 264, endPoint x: 388, endPoint y: 269, distance: 83.4
click at [388, 269] on div "Votre email [EMAIL_ADDRESS][DOMAIN_NAME]" at bounding box center [376, 258] width 139 height 28
copy link "[EMAIL_ADDRESS][DOMAIN_NAME]"
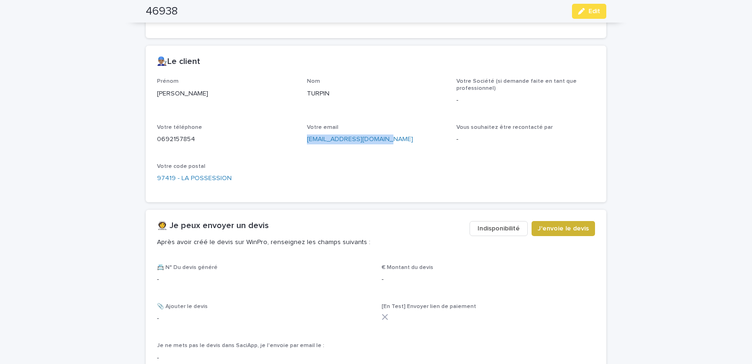
click at [559, 227] on span "J'envoie le devis" at bounding box center [563, 228] width 51 height 9
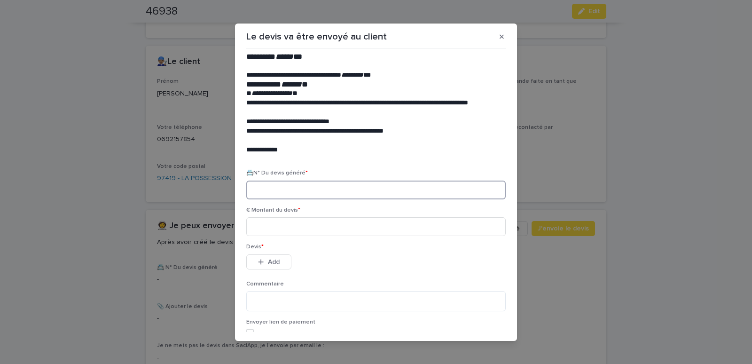
click at [275, 190] on input at bounding box center [376, 190] width 260 height 19
paste input "********"
type input "********"
click at [282, 230] on input at bounding box center [376, 226] width 260 height 19
type input "******"
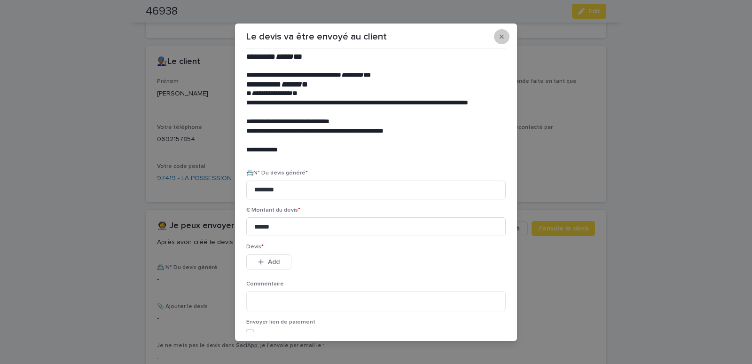
click at [500, 36] on icon "button" at bounding box center [502, 36] width 4 height 7
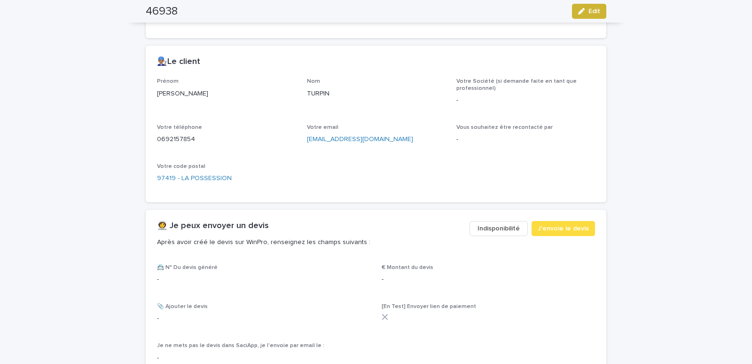
click at [594, 16] on button "Edit" at bounding box center [589, 11] width 34 height 15
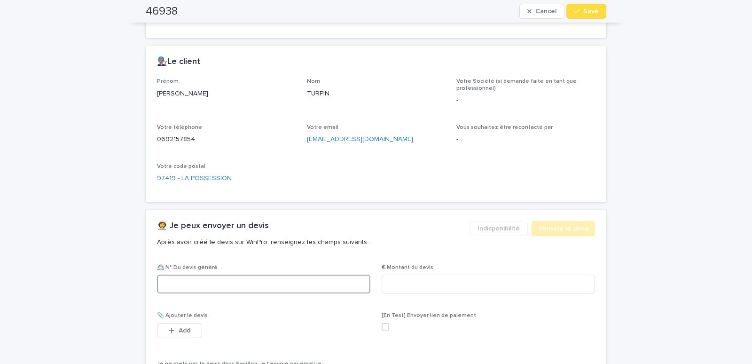
click at [187, 283] on input at bounding box center [263, 284] width 213 height 19
paste input "********"
type input "********"
click at [431, 286] on input at bounding box center [488, 284] width 213 height 19
type input "******"
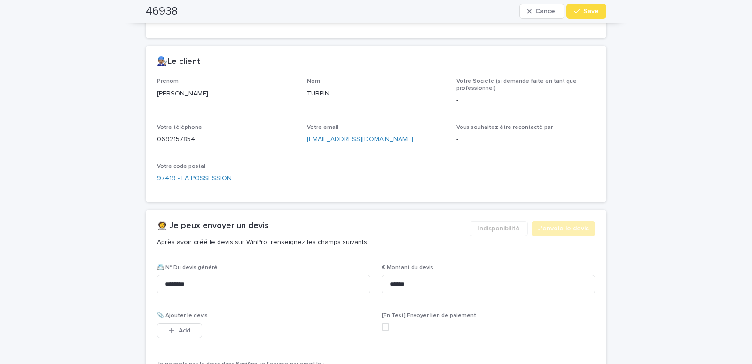
scroll to position [560, 0]
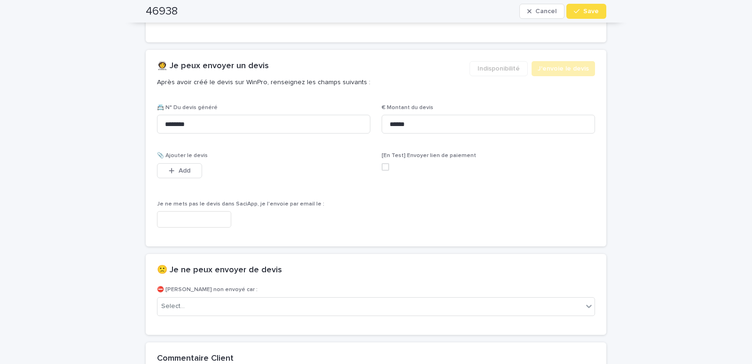
click at [220, 218] on input "text" at bounding box center [194, 219] width 74 height 16
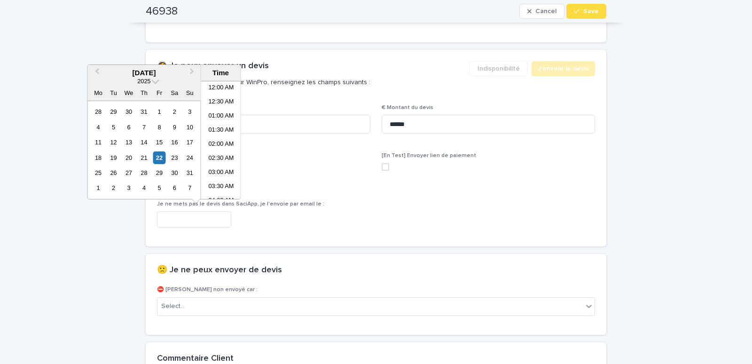
scroll to position [146, 0]
click at [213, 139] on li "07:00 AM" at bounding box center [221, 140] width 40 height 14
type input "**********"
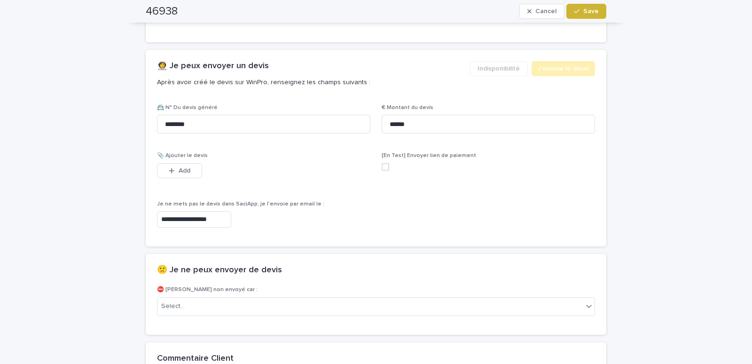
click at [577, 10] on icon "button" at bounding box center [577, 11] width 6 height 7
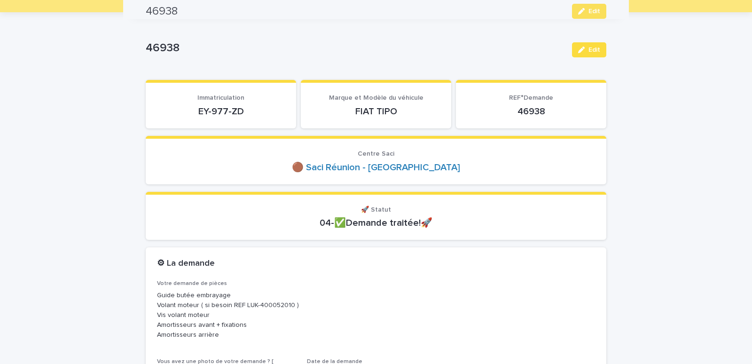
scroll to position [0, 0]
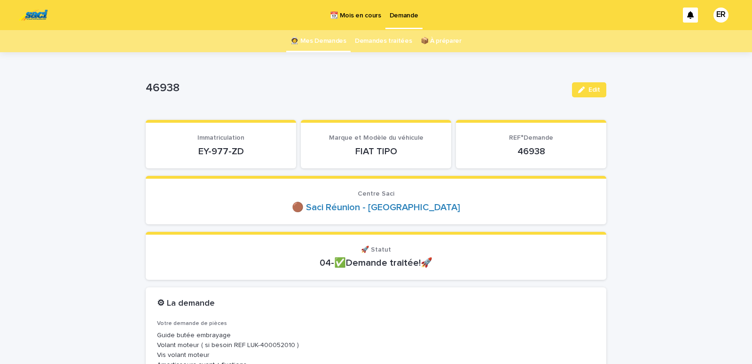
click at [321, 41] on link "👩‍🚀 Mes Demandes" at bounding box center [319, 41] width 56 height 22
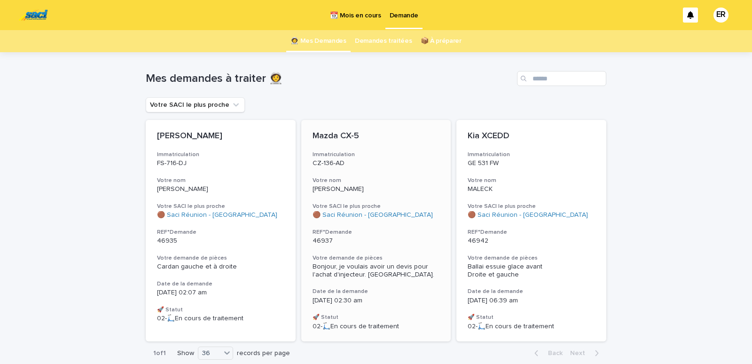
click at [362, 221] on div "Mazda CX-5 Immatriculation CZ-136-AD Votre nom [PERSON_NAME] Votre SACI le plus…" at bounding box center [376, 230] width 150 height 221
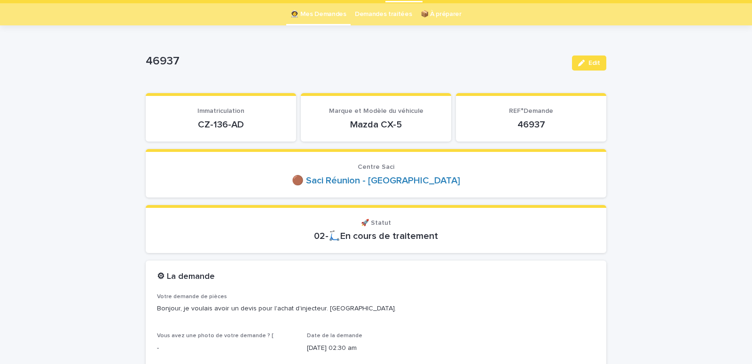
scroll to position [40, 0]
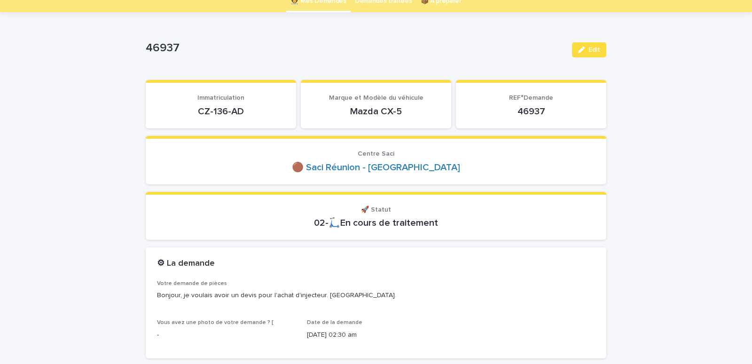
drag, startPoint x: 193, startPoint y: 110, endPoint x: 248, endPoint y: 110, distance: 55.0
click at [248, 110] on p "CZ-136-AD" at bounding box center [221, 111] width 128 height 11
copy p "CZ-136-AD"
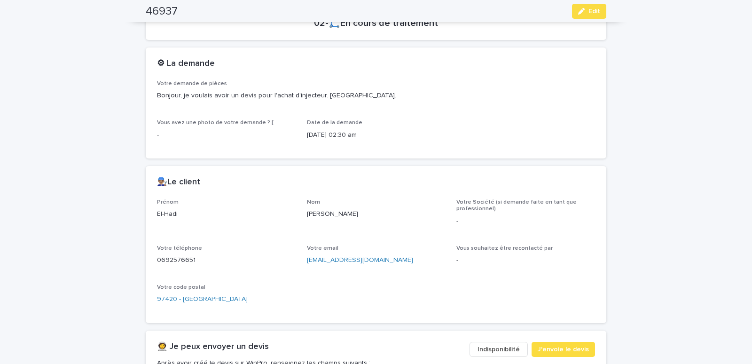
scroll to position [400, 0]
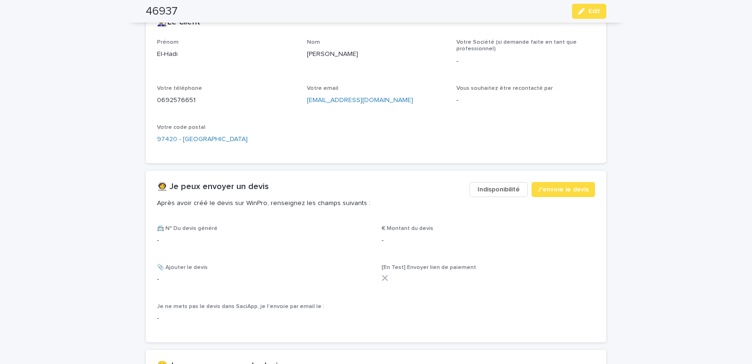
click at [505, 196] on button "Indisponibilité" at bounding box center [499, 189] width 58 height 15
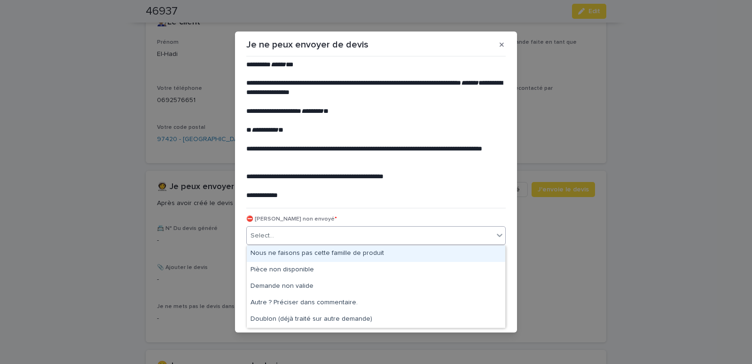
click at [278, 234] on div "Select..." at bounding box center [370, 236] width 247 height 16
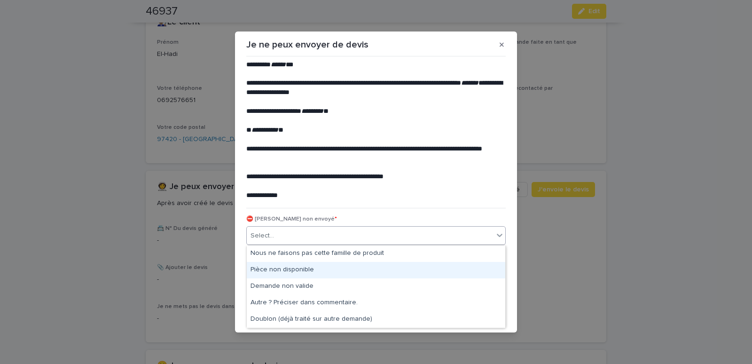
click at [272, 272] on div "Pièce non disponible" at bounding box center [376, 270] width 259 height 16
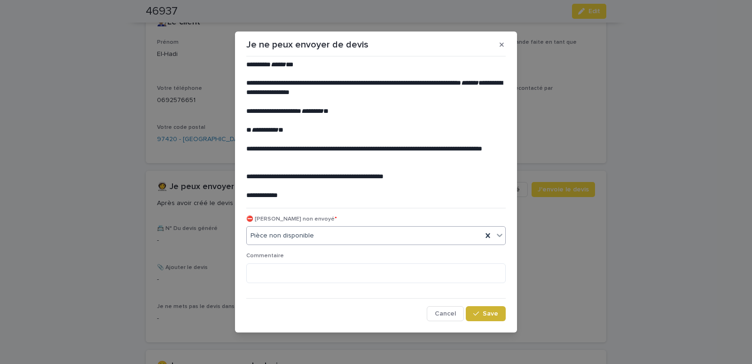
click at [484, 312] on span "Save" at bounding box center [491, 313] width 16 height 7
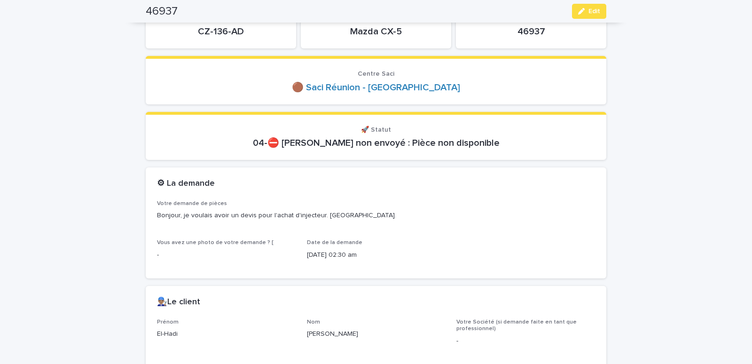
scroll to position [0, 0]
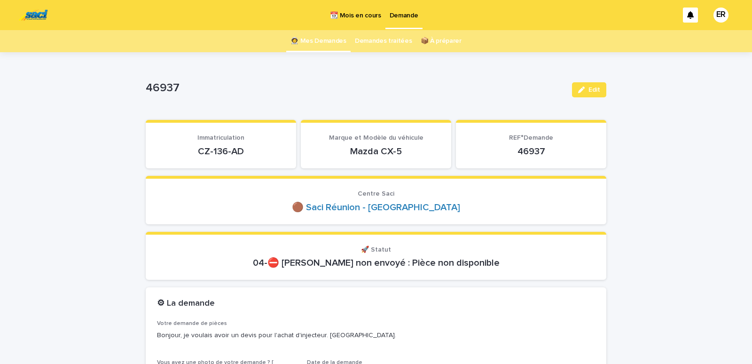
click at [308, 39] on link "👩‍🚀 Mes Demandes" at bounding box center [319, 41] width 56 height 22
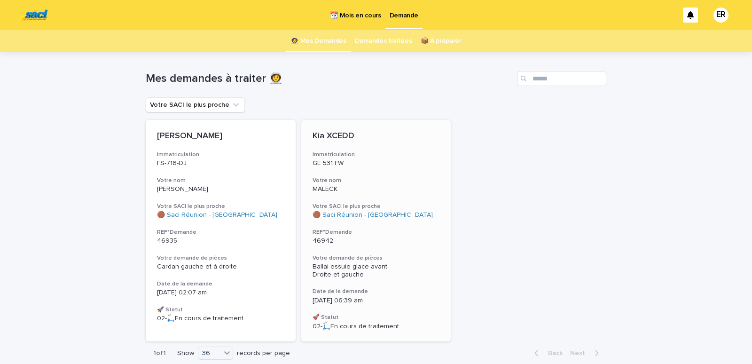
click at [354, 175] on div "Kia XCEDD Immatriculation GE 531 FW Votre nom MALECK Votre SACI le plus proche …" at bounding box center [376, 230] width 150 height 221
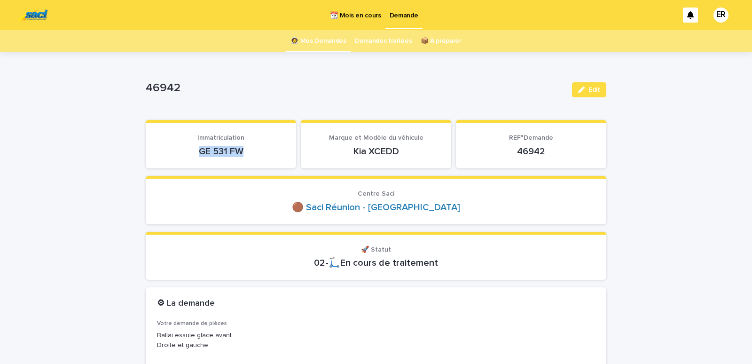
drag, startPoint x: 178, startPoint y: 156, endPoint x: 251, endPoint y: 154, distance: 72.4
click at [251, 154] on p "GE 531 FW" at bounding box center [221, 151] width 128 height 11
copy p "GE 531 FW"
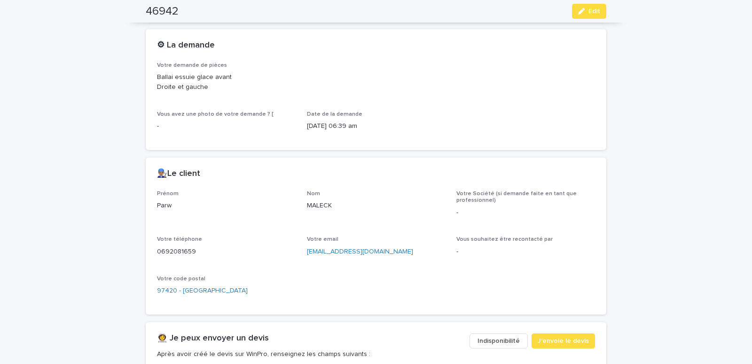
scroll to position [280, 0]
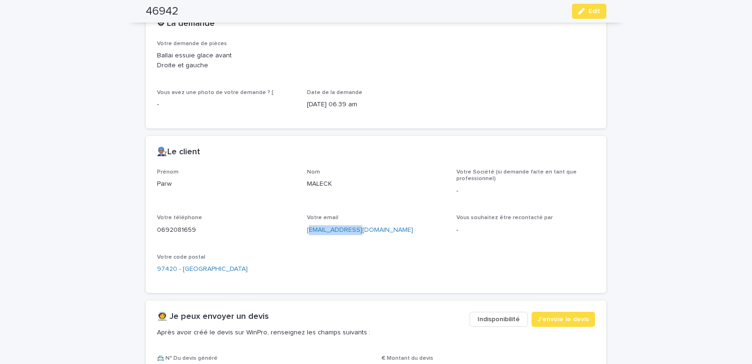
drag, startPoint x: 306, startPoint y: 236, endPoint x: 357, endPoint y: 236, distance: 50.8
click at [357, 236] on div "Votre email [EMAIL_ADDRESS][DOMAIN_NAME]" at bounding box center [376, 228] width 139 height 28
drag, startPoint x: 302, startPoint y: 234, endPoint x: 394, endPoint y: 243, distance: 92.6
click at [394, 243] on div "Prénom Parw Nom MALECK Votre Société (si demande faite en tant que professionne…" at bounding box center [376, 225] width 438 height 113
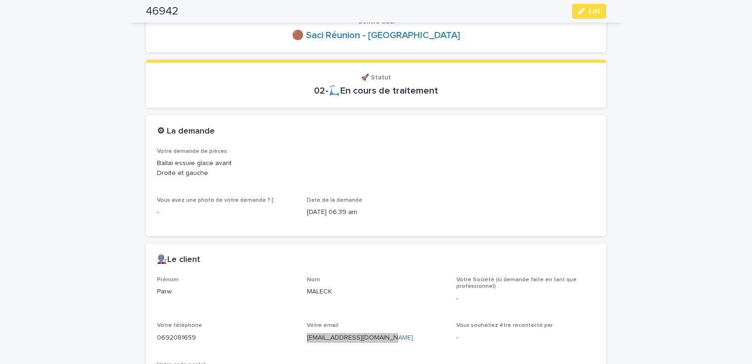
scroll to position [160, 0]
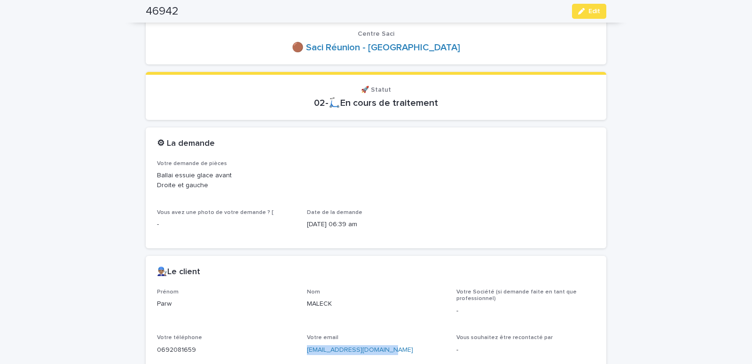
click at [585, 13] on button "Edit" at bounding box center [589, 11] width 34 height 15
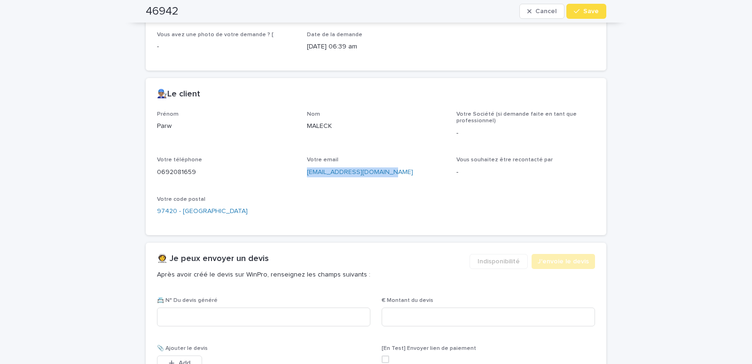
scroll to position [360, 0]
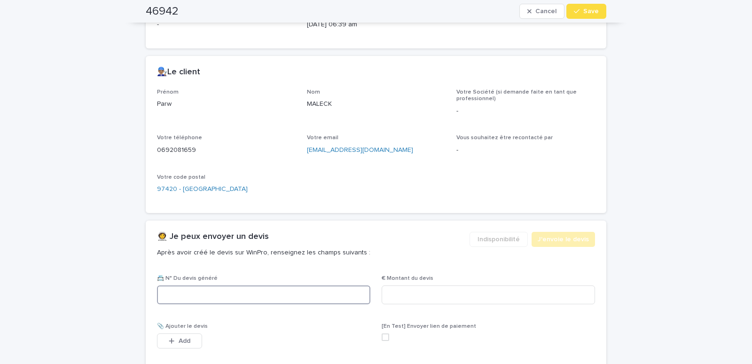
click at [225, 302] on input at bounding box center [263, 294] width 213 height 19
paste input "********"
type input "********"
click at [413, 296] on input at bounding box center [488, 294] width 213 height 19
type input "*****"
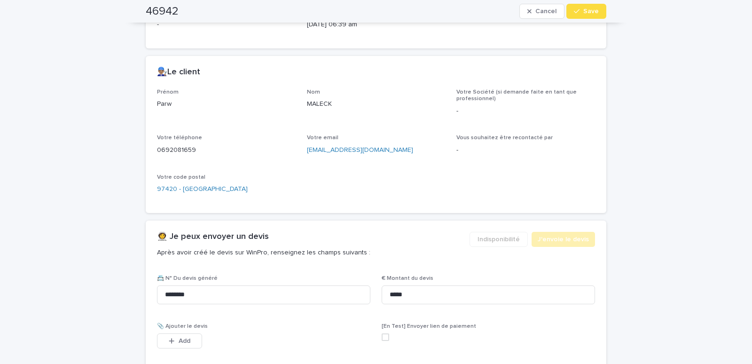
scroll to position [520, 0]
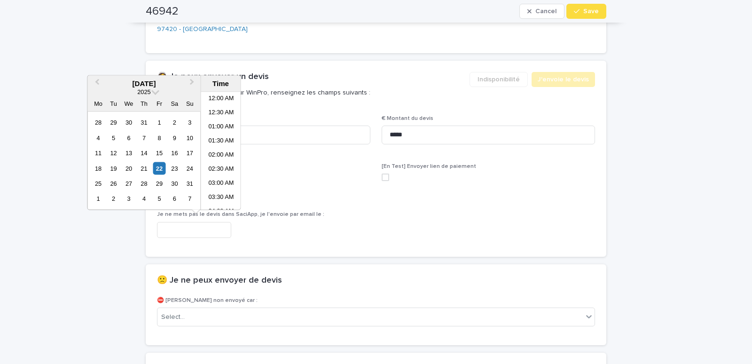
click at [190, 231] on input "text" at bounding box center [194, 230] width 74 height 16
click at [217, 156] on li "07:00 AM" at bounding box center [221, 151] width 40 height 14
type input "**********"
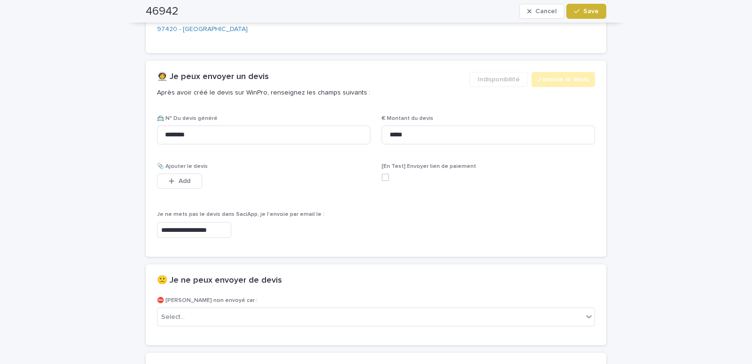
click at [592, 13] on span "Save" at bounding box center [592, 11] width 16 height 7
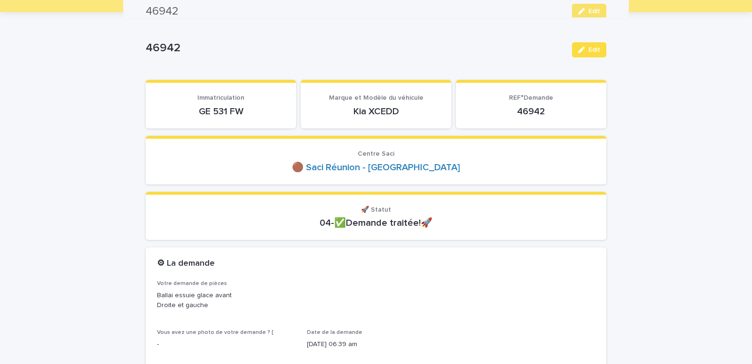
scroll to position [0, 0]
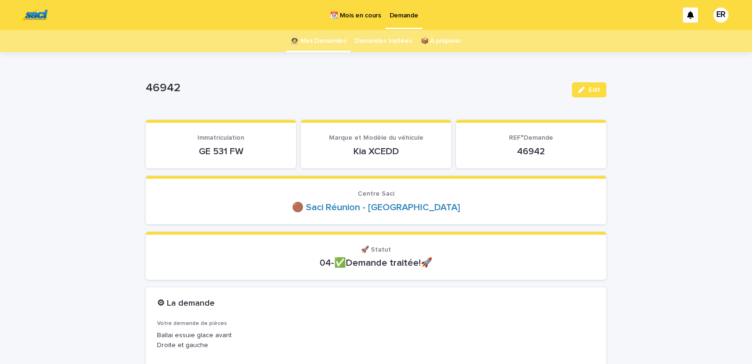
click at [325, 39] on link "👩‍🚀 Mes Demandes" at bounding box center [319, 41] width 56 height 22
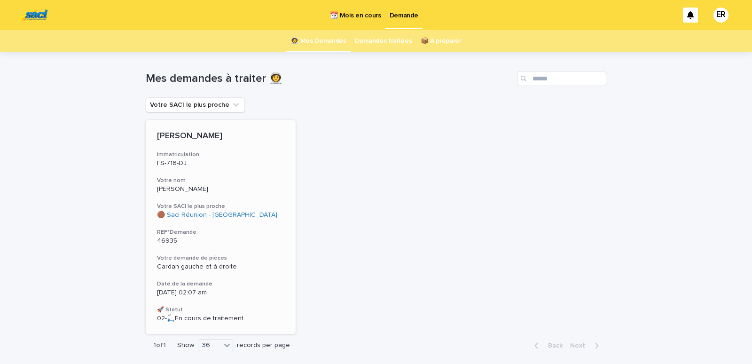
click at [193, 173] on div "[PERSON_NAME] Immatriculation FS-716-DJ Votre nom [PERSON_NAME] Votre SACI le p…" at bounding box center [221, 227] width 150 height 214
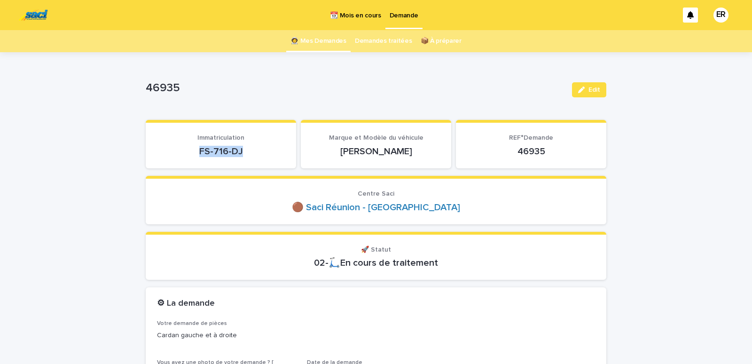
drag, startPoint x: 199, startPoint y: 154, endPoint x: 261, endPoint y: 156, distance: 62.1
click at [261, 156] on p "FS-716-DJ" at bounding box center [221, 151] width 128 height 11
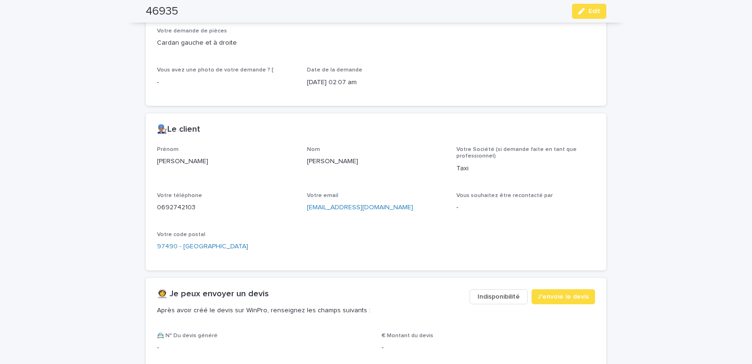
scroll to position [280, 0]
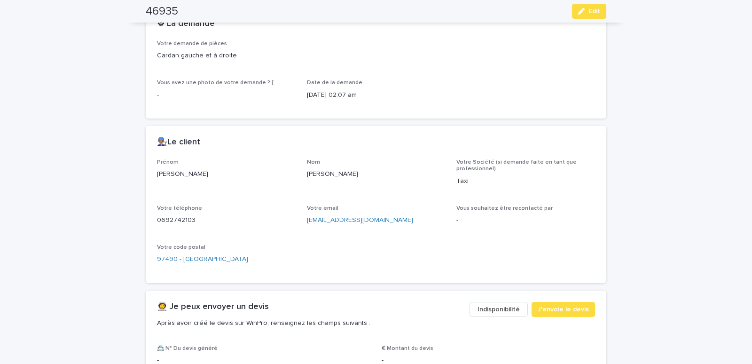
click at [493, 307] on span "Indisponibilité" at bounding box center [499, 309] width 42 height 9
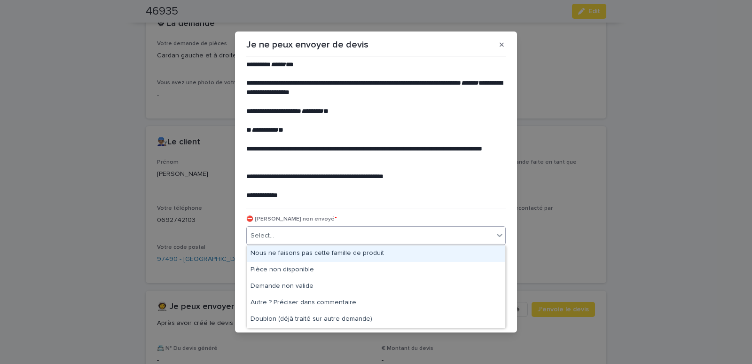
click at [306, 232] on div "Select..." at bounding box center [370, 236] width 247 height 16
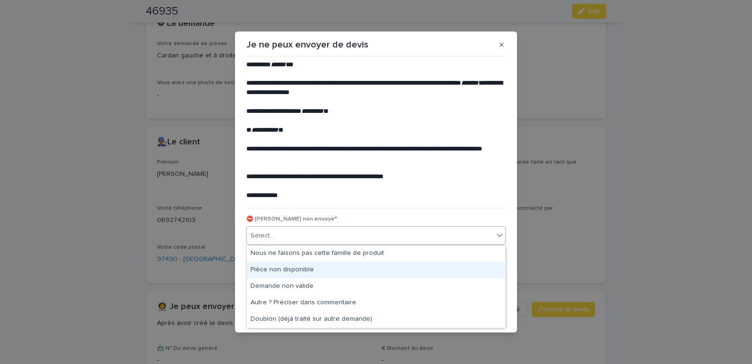
click at [283, 264] on div "Pièce non disponible" at bounding box center [376, 270] width 259 height 16
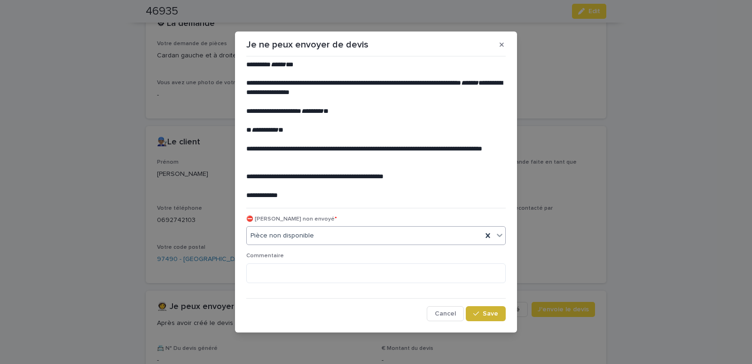
click at [488, 309] on button "Save" at bounding box center [486, 313] width 40 height 15
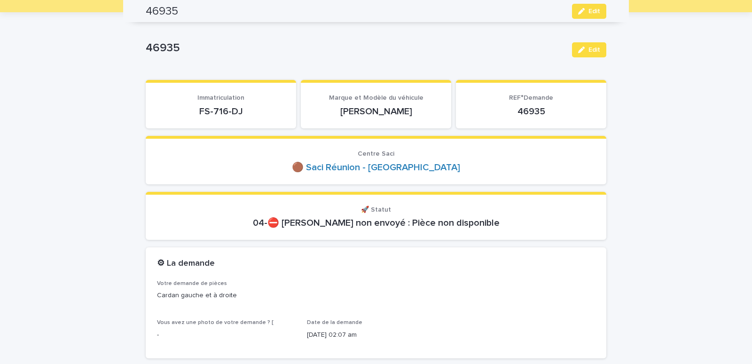
scroll to position [0, 0]
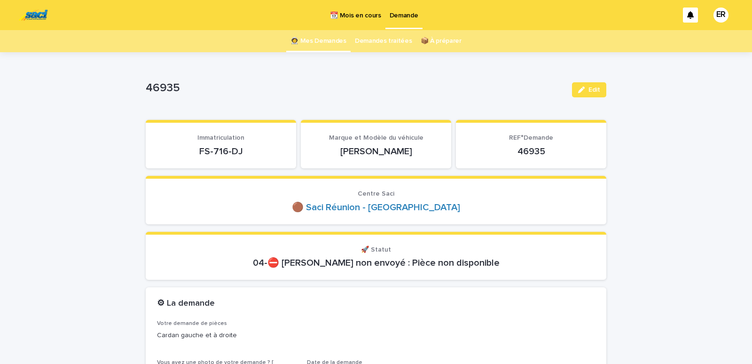
click at [315, 38] on link "👩‍🚀 Mes Demandes" at bounding box center [319, 41] width 56 height 22
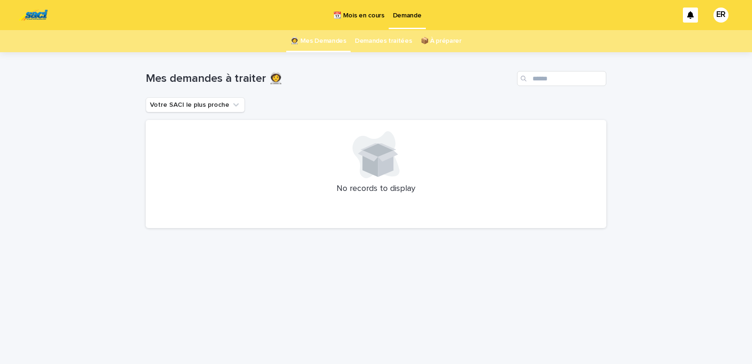
click at [353, 16] on p "📆 Mois en cours" at bounding box center [358, 10] width 51 height 20
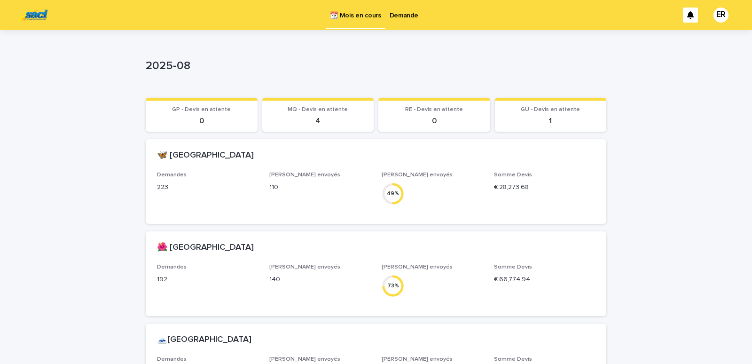
click at [410, 15] on p "Demande" at bounding box center [404, 10] width 29 height 20
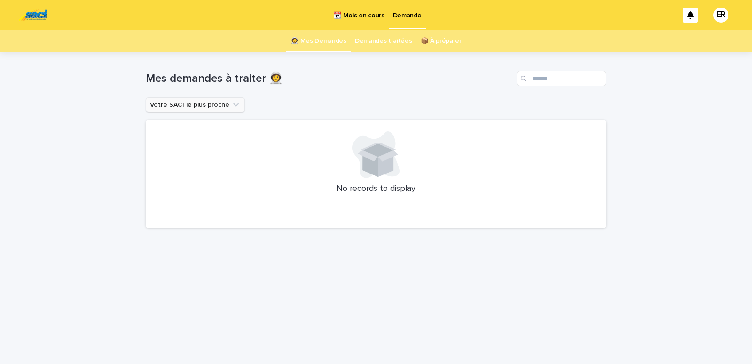
click at [231, 102] on icon "Votre SACI le plus proche" at bounding box center [235, 104] width 9 height 9
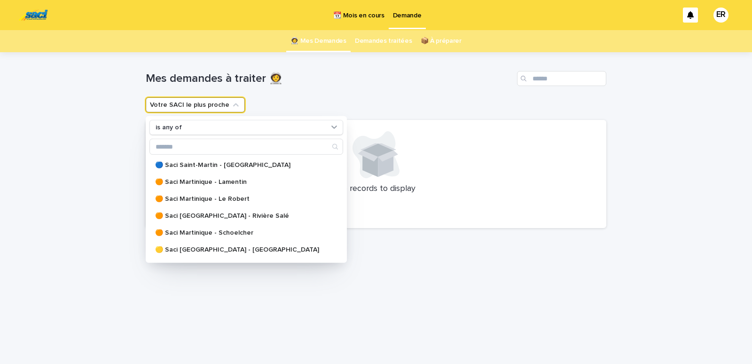
click at [91, 134] on div "Loading... Saving… Loading... Saving… Mes demandes à traiter 👩‍🚀 Votre SACI le …" at bounding box center [376, 208] width 752 height 312
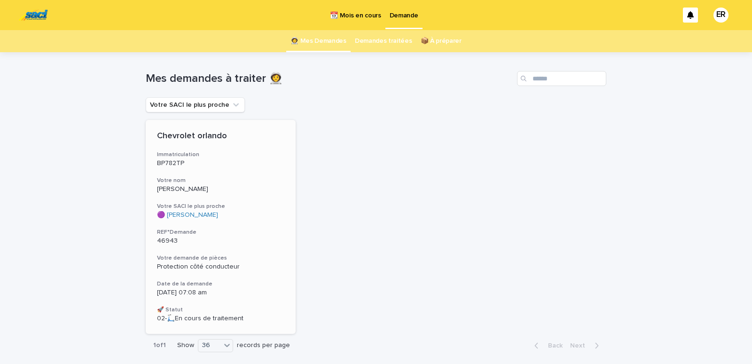
click at [206, 173] on div "Chevrolet orlando Immatriculation BP782TP Votre nom [PERSON_NAME] Votre SACI le…" at bounding box center [221, 227] width 150 height 214
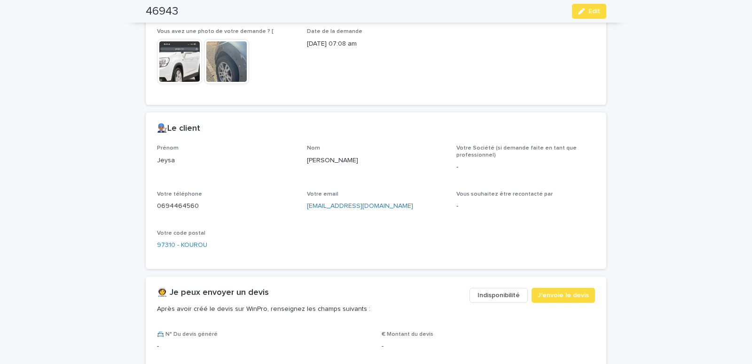
scroll to position [360, 0]
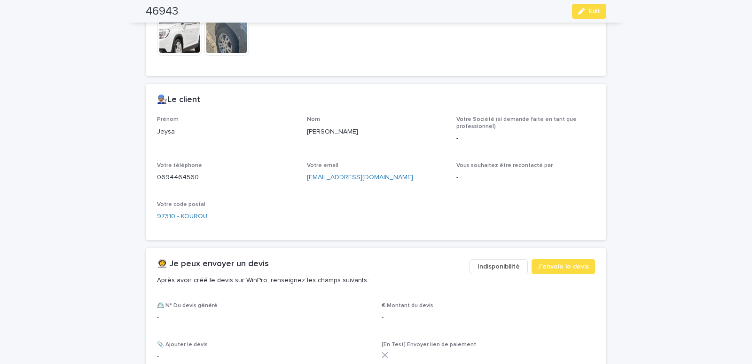
click at [490, 266] on span "Indisponibilité" at bounding box center [499, 266] width 42 height 9
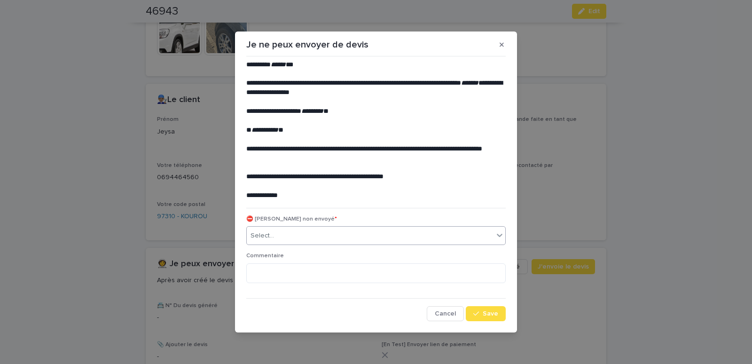
click at [357, 238] on div "Select..." at bounding box center [370, 236] width 247 height 16
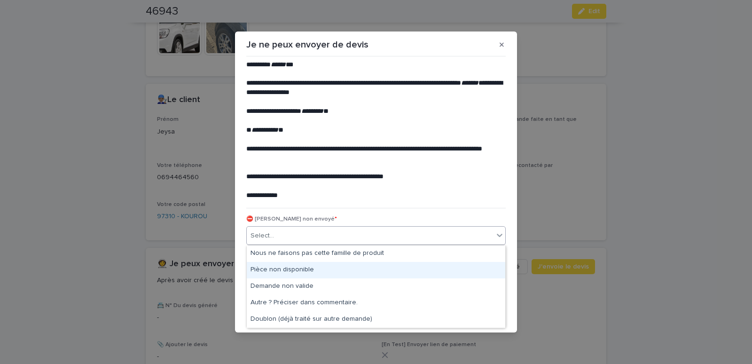
click at [292, 267] on div "Pièce non disponible" at bounding box center [376, 270] width 259 height 16
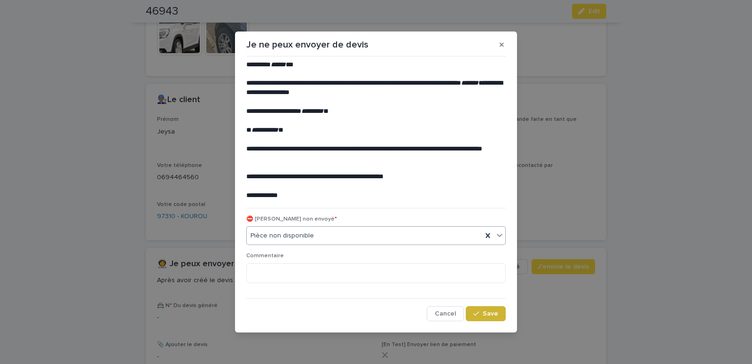
click at [488, 316] on span "Save" at bounding box center [491, 313] width 16 height 7
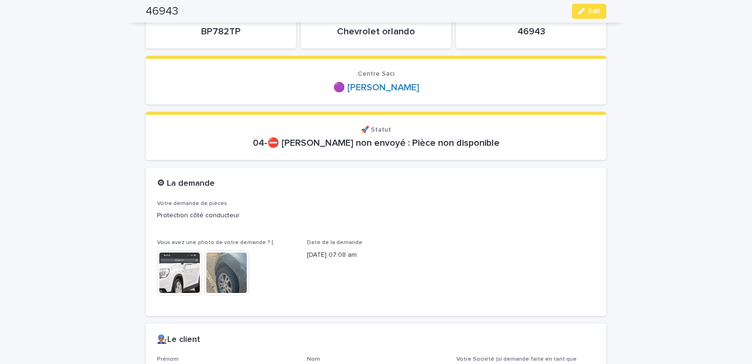
scroll to position [0, 0]
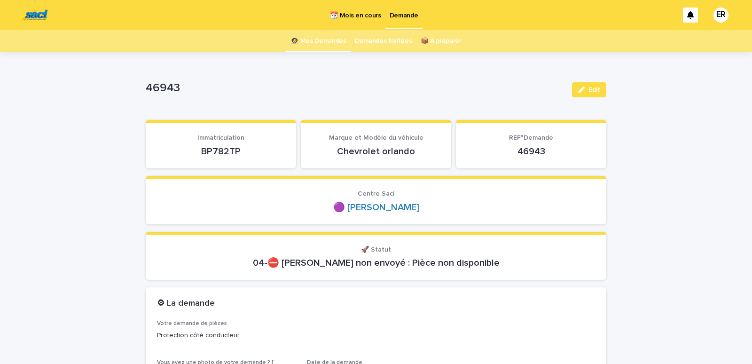
click at [317, 39] on link "👩‍🚀 Mes Demandes" at bounding box center [319, 41] width 56 height 22
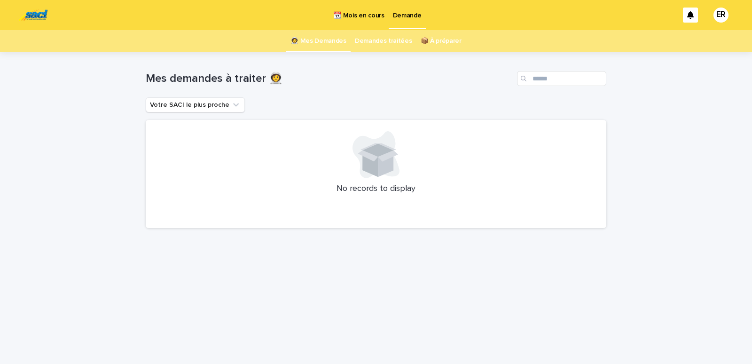
click at [361, 16] on p "📆 Mois en cours" at bounding box center [358, 10] width 51 height 20
